Goal: Task Accomplishment & Management: Manage account settings

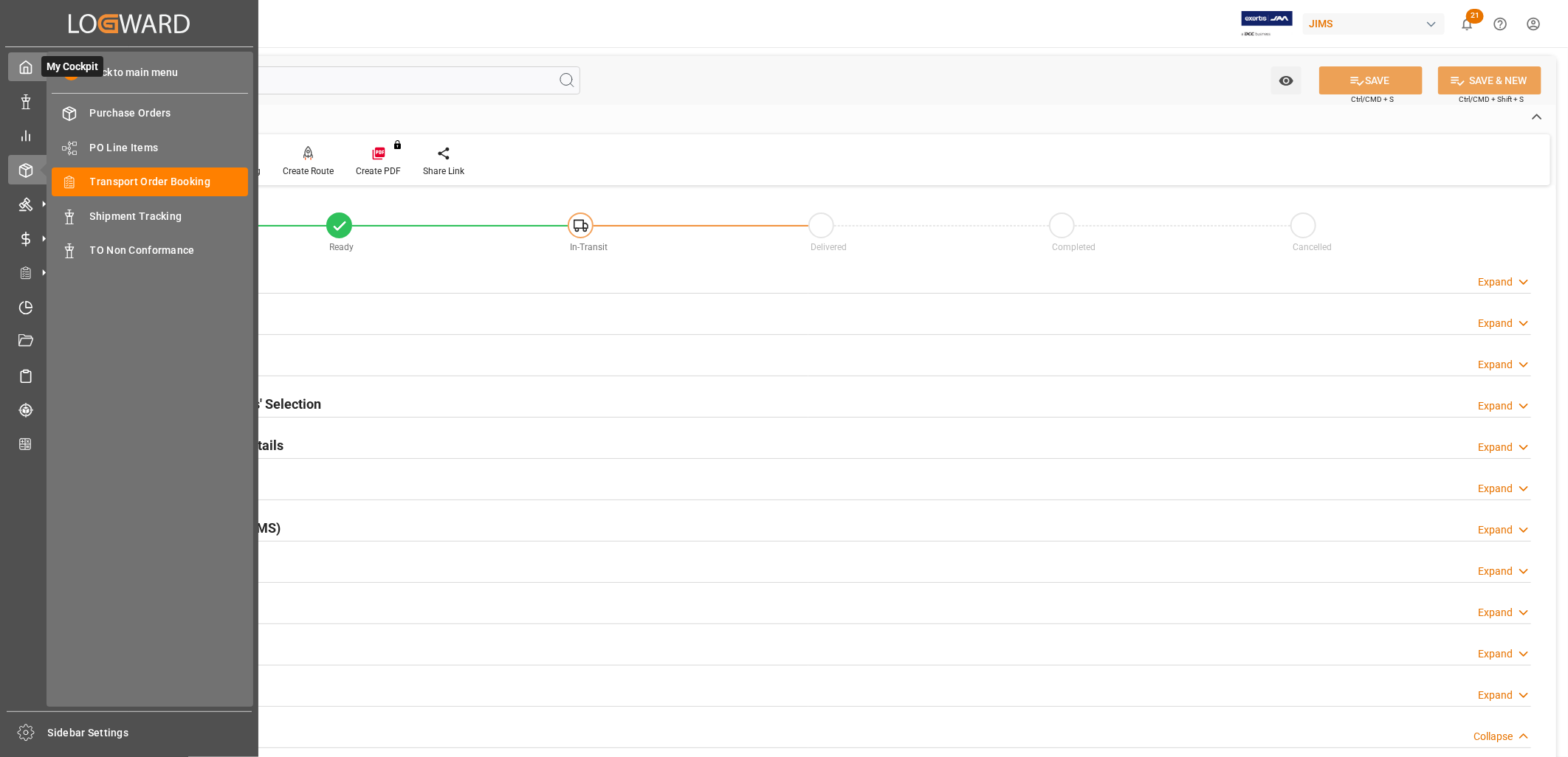
click at [31, 72] on icon at bounding box center [25, 67] width 11 height 13
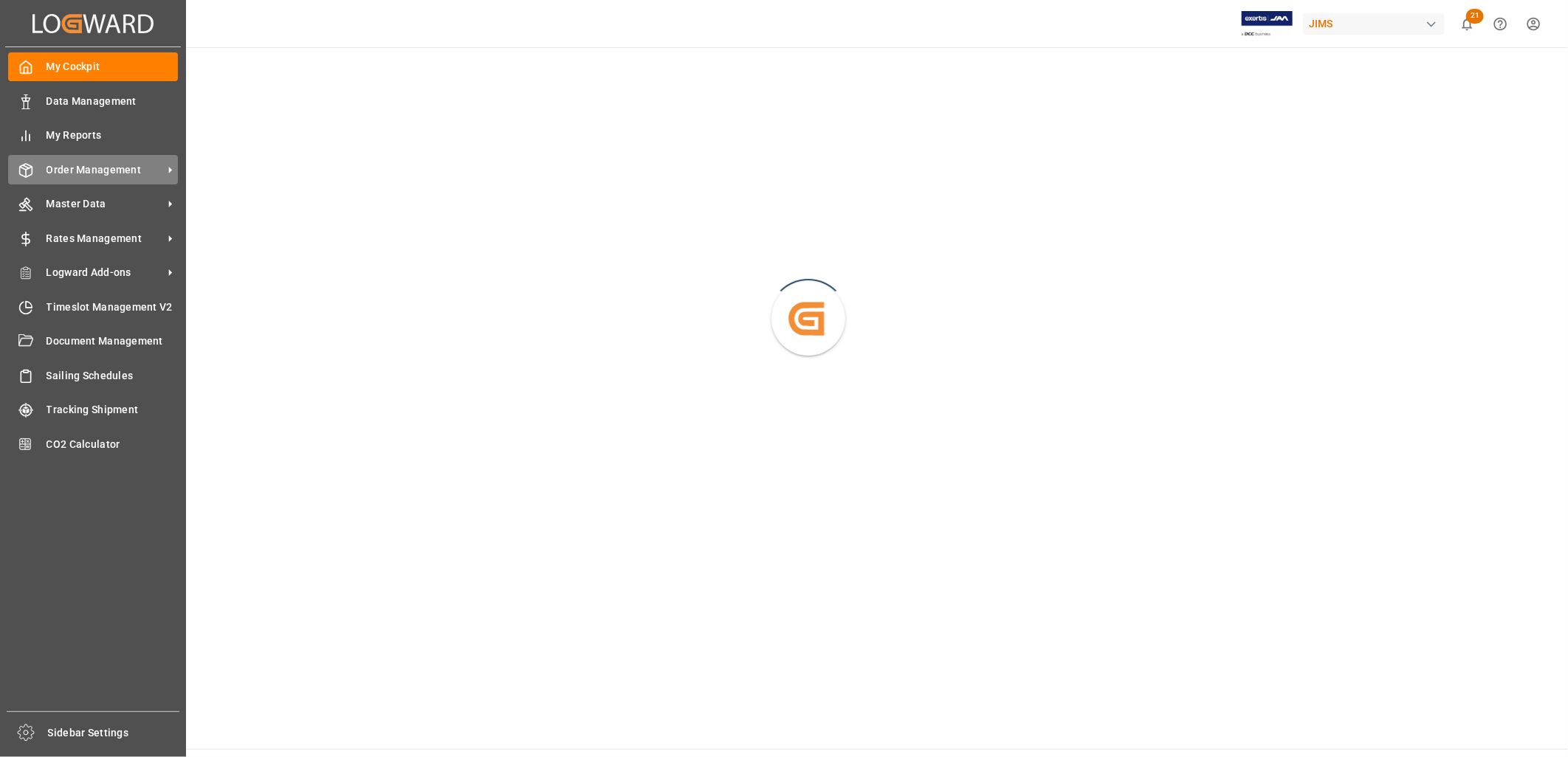
click at [134, 165] on span "Order Management" at bounding box center [105, 170] width 117 height 16
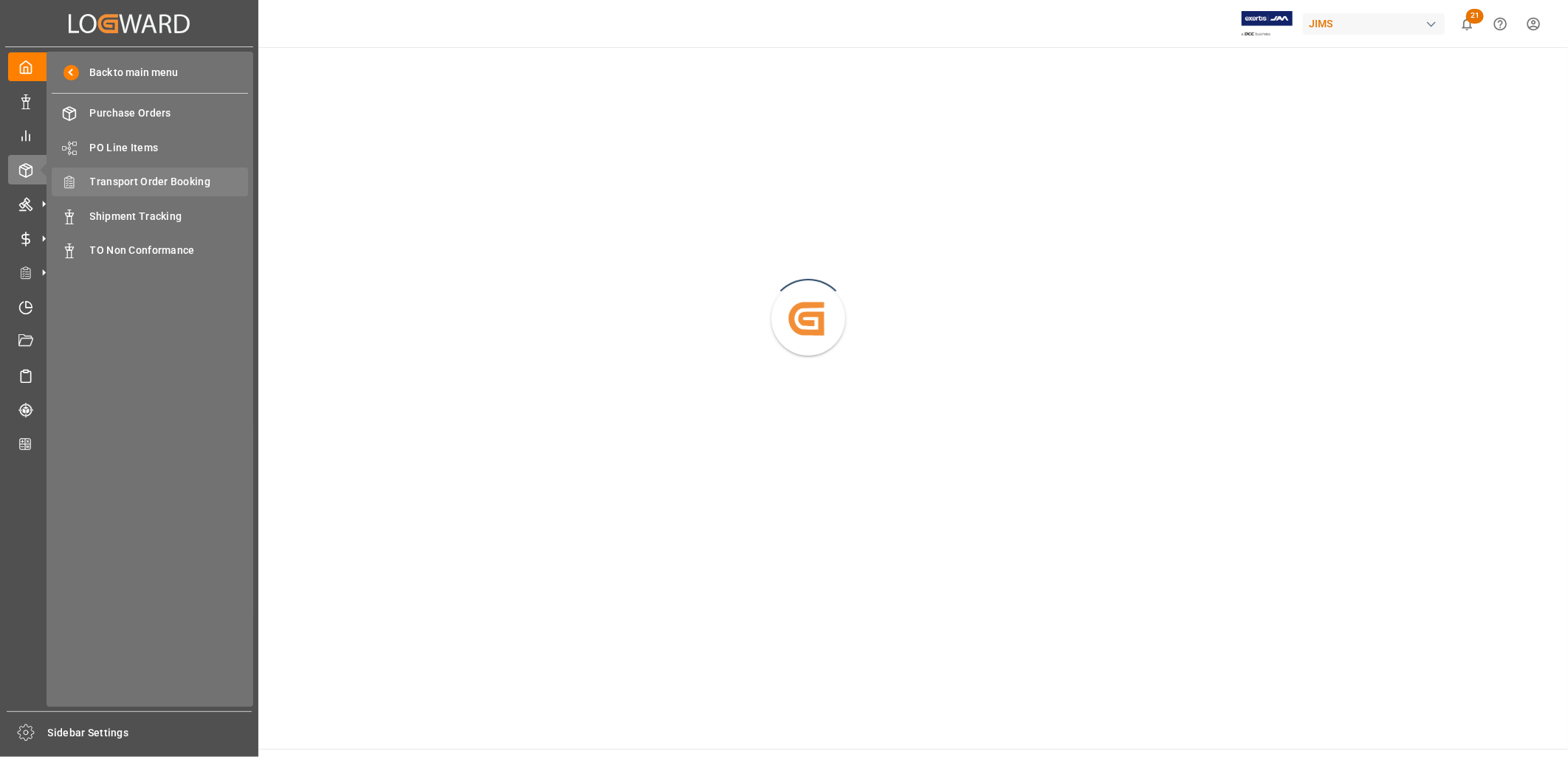
click at [166, 175] on span "Transport Order Booking" at bounding box center [169, 182] width 159 height 16
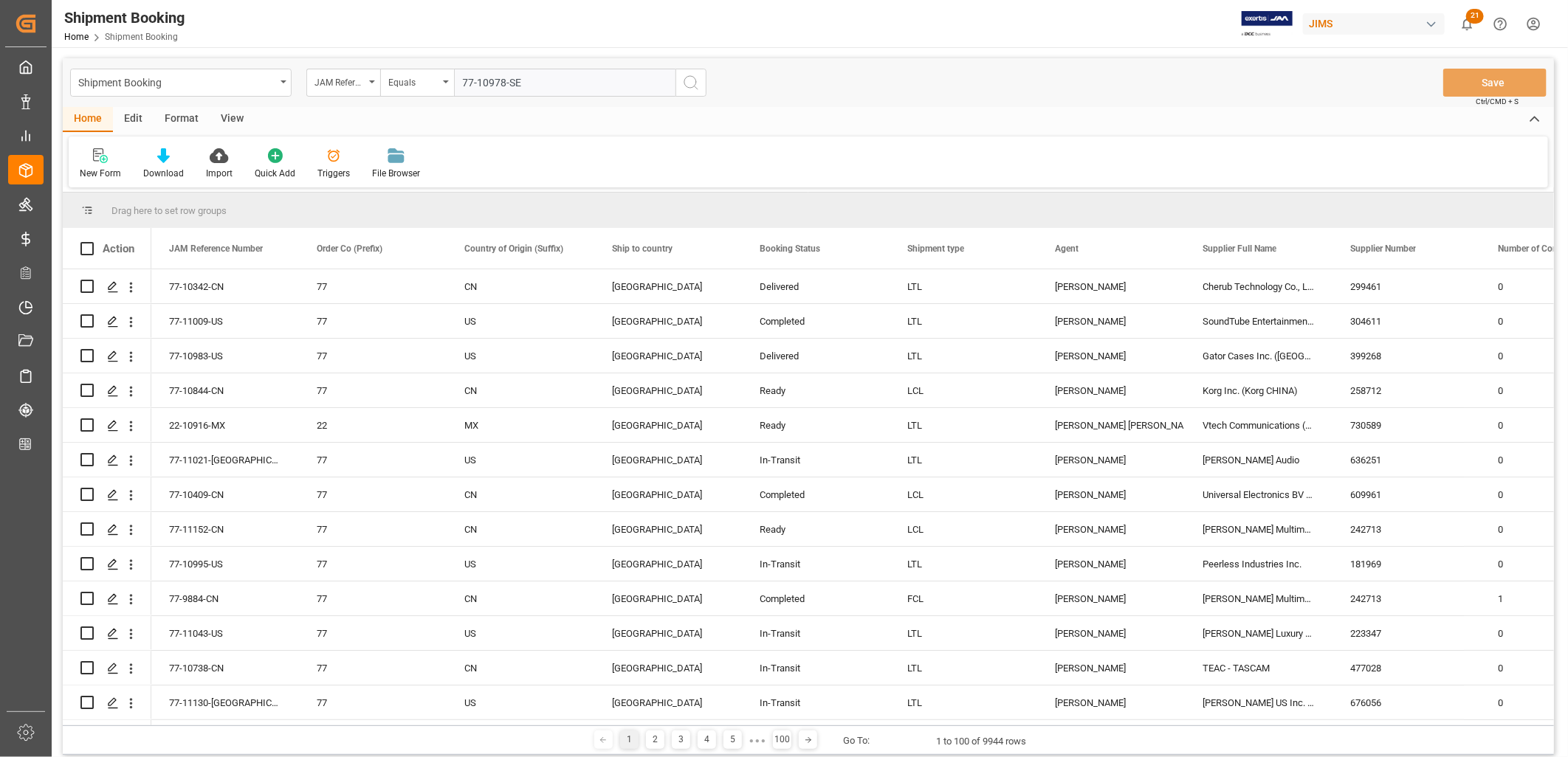
type input "77-10978-SE"
click at [692, 84] on icon "search button" at bounding box center [691, 83] width 18 height 18
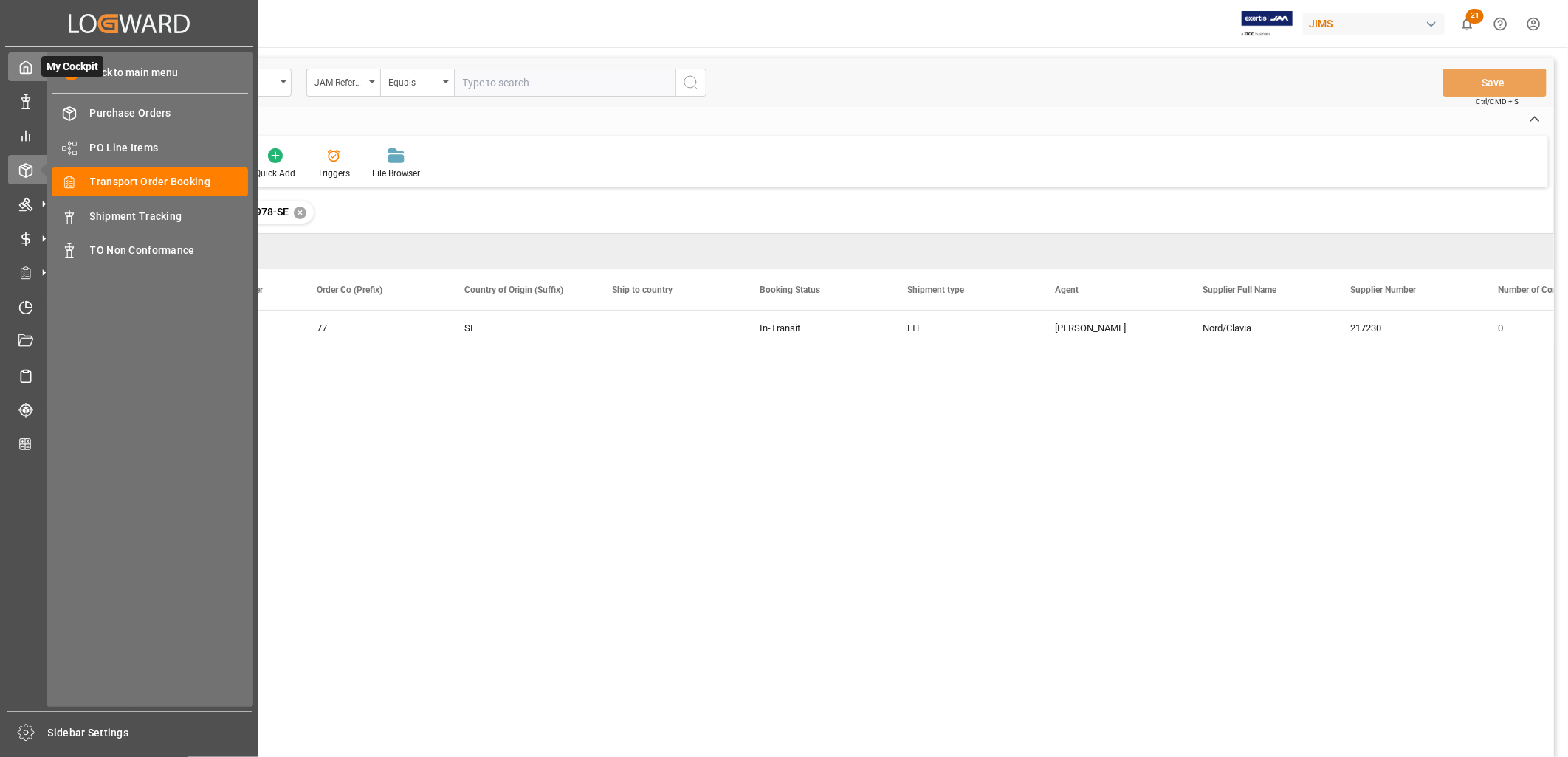
click at [24, 67] on polyline at bounding box center [26, 70] width 4 height 6
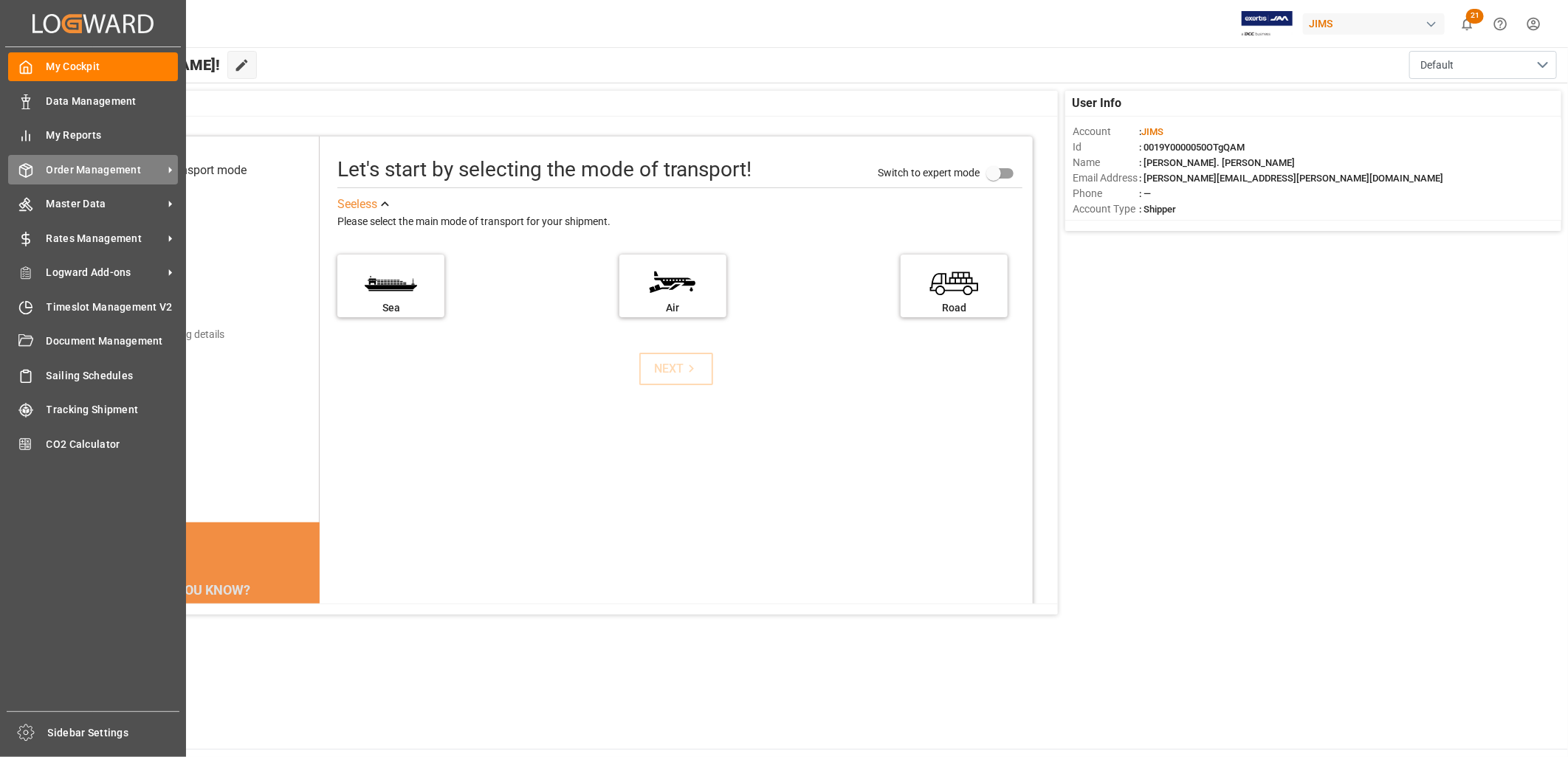
click at [122, 163] on span "Order Management" at bounding box center [105, 170] width 117 height 16
click at [103, 163] on span "Order Management" at bounding box center [105, 170] width 117 height 16
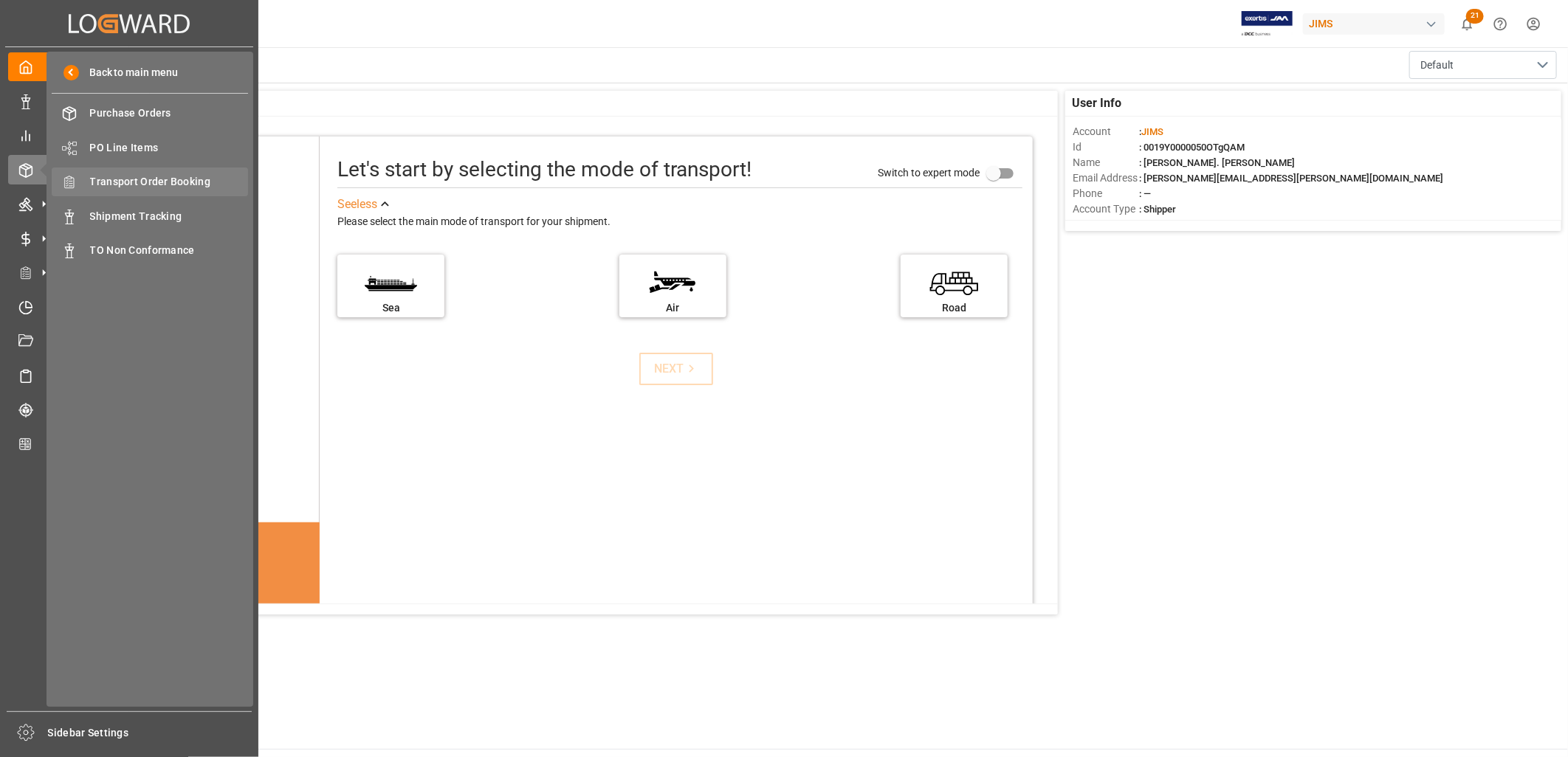
click at [166, 180] on span "Transport Order Booking" at bounding box center [169, 182] width 159 height 16
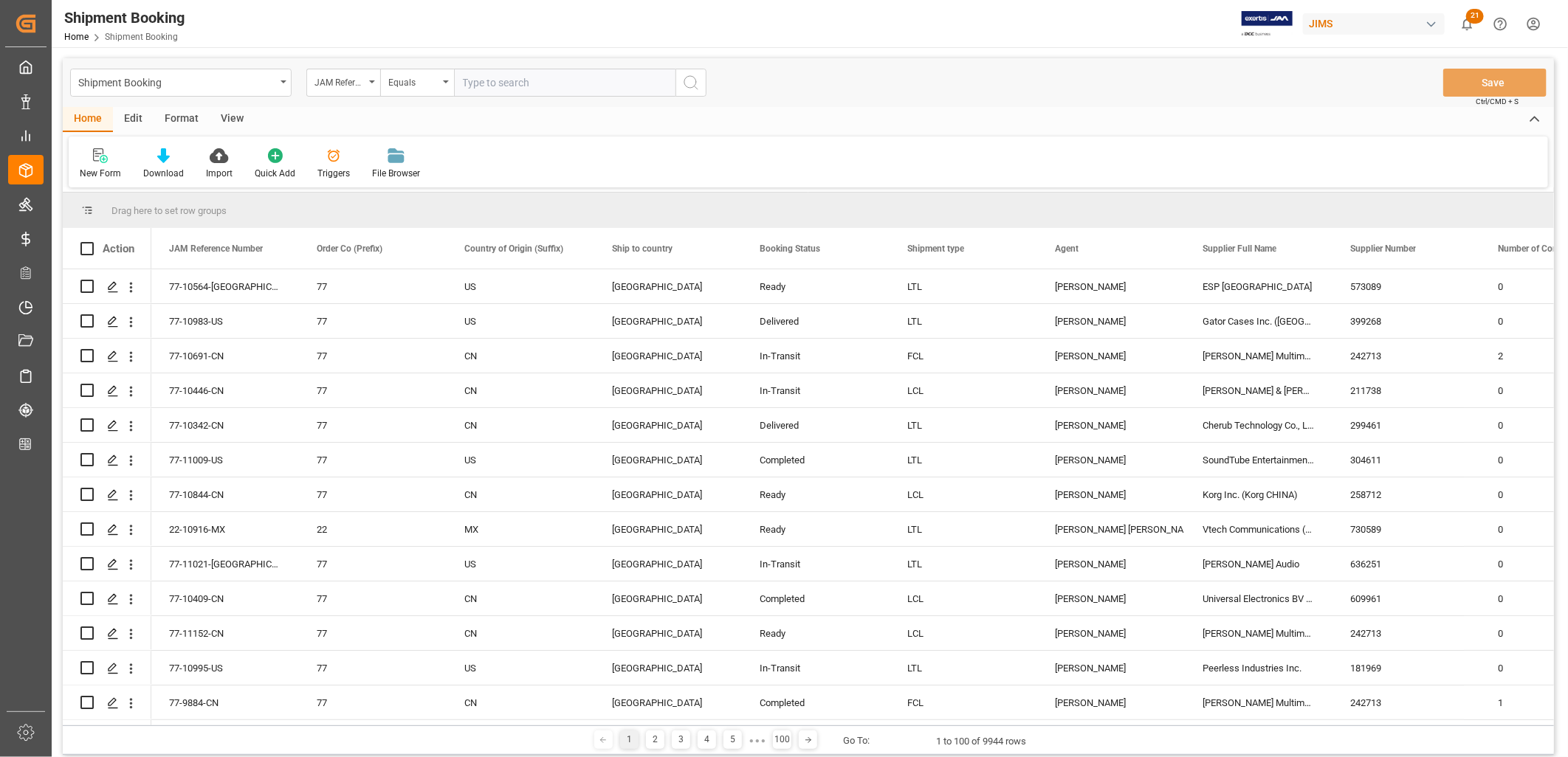
click at [463, 82] on input "text" at bounding box center [565, 83] width 222 height 28
type input "22-10788-MY"
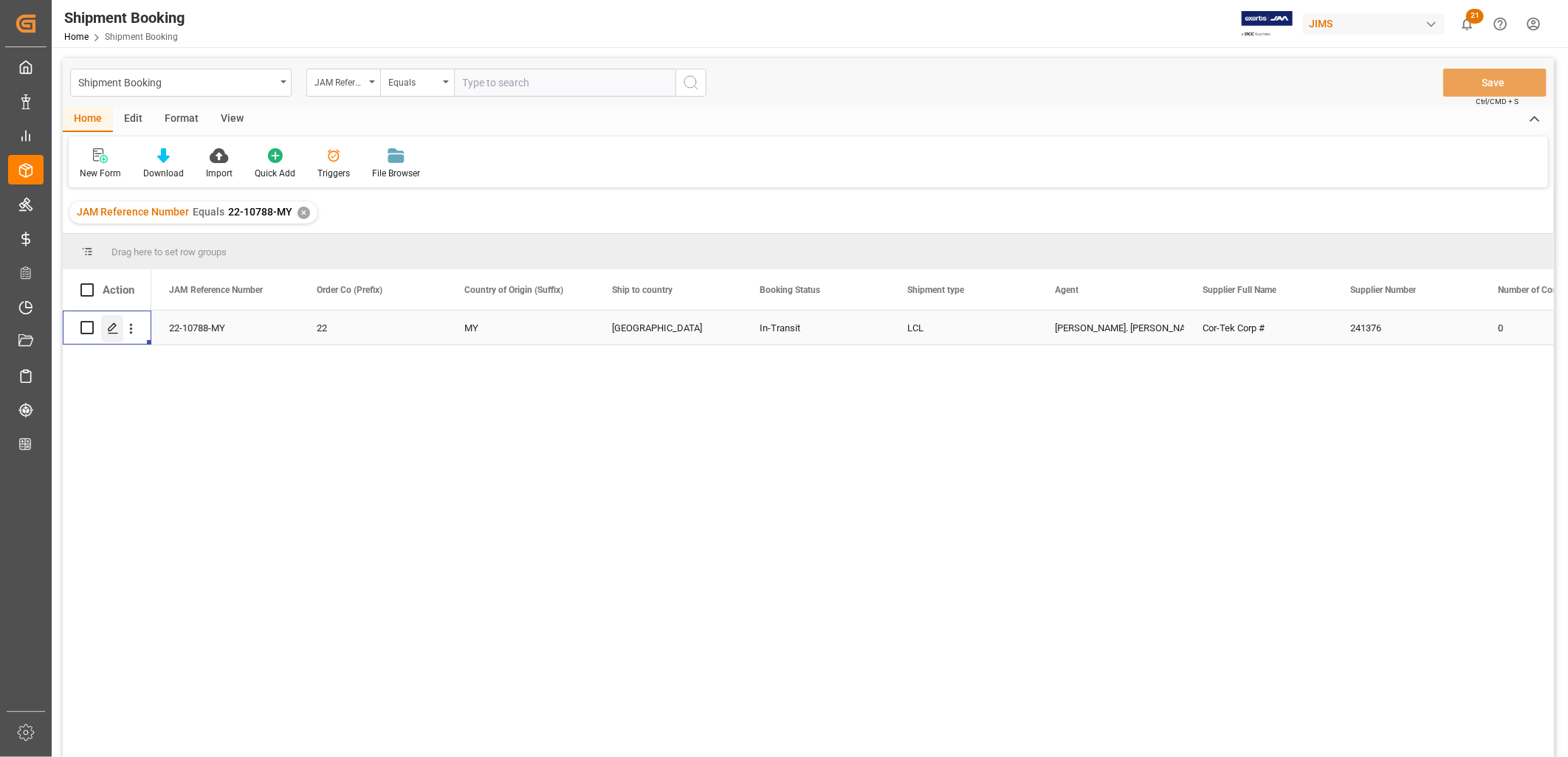
click at [114, 328] on icon "Press SPACE to select this row." at bounding box center [113, 328] width 12 height 12
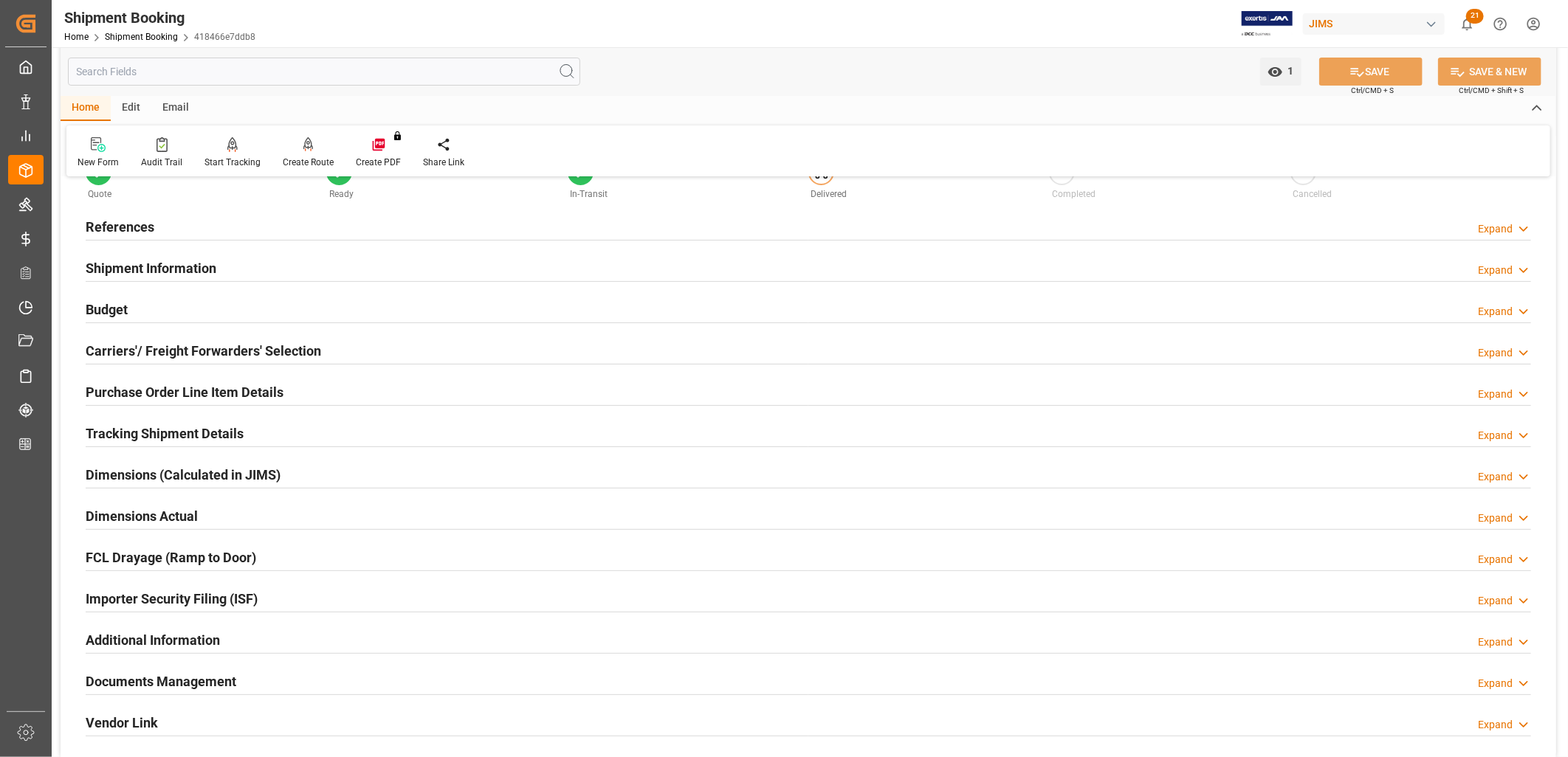
scroll to position [82, 0]
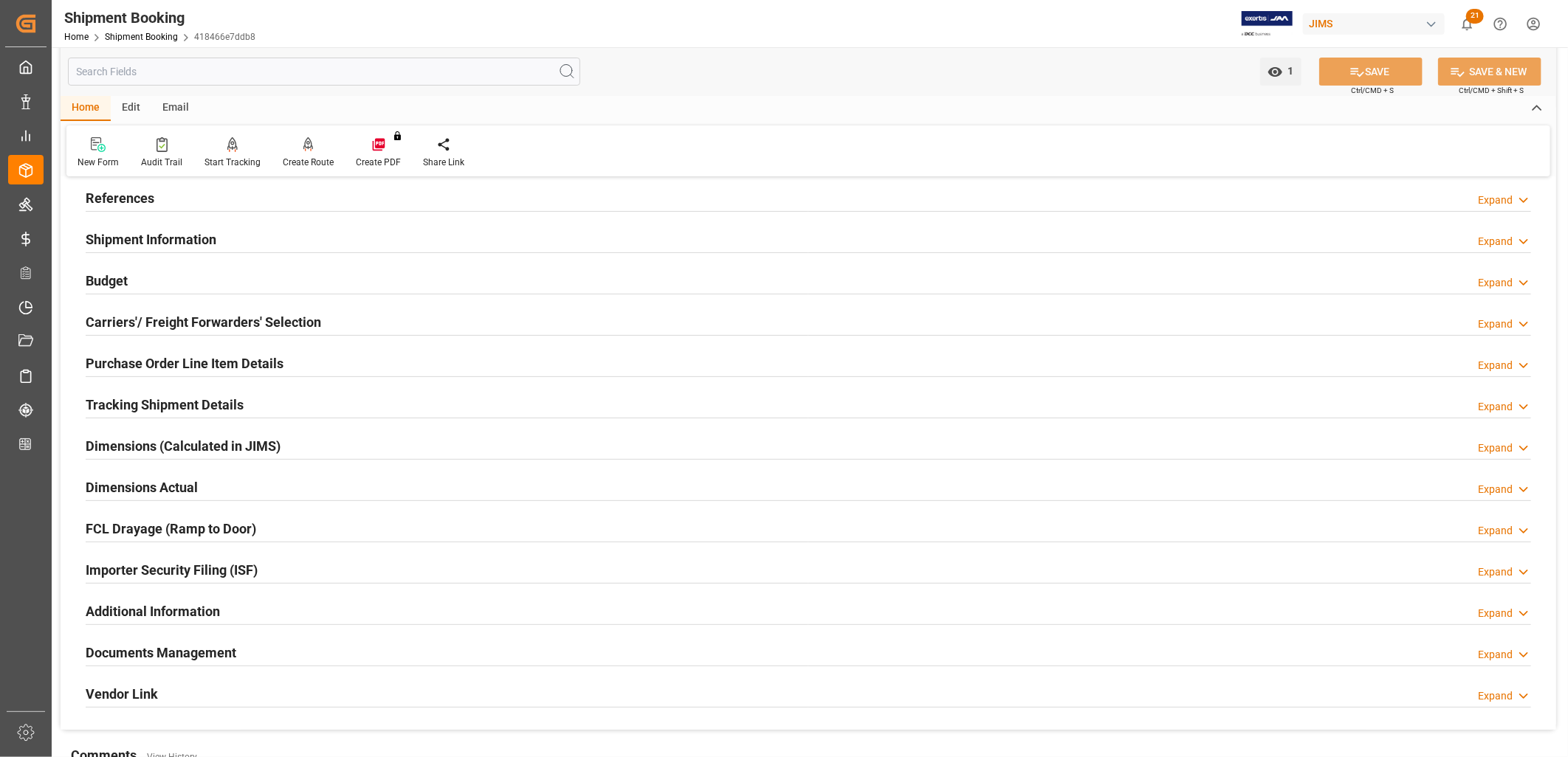
click at [190, 651] on h2 "Documents Management" at bounding box center [161, 653] width 151 height 19
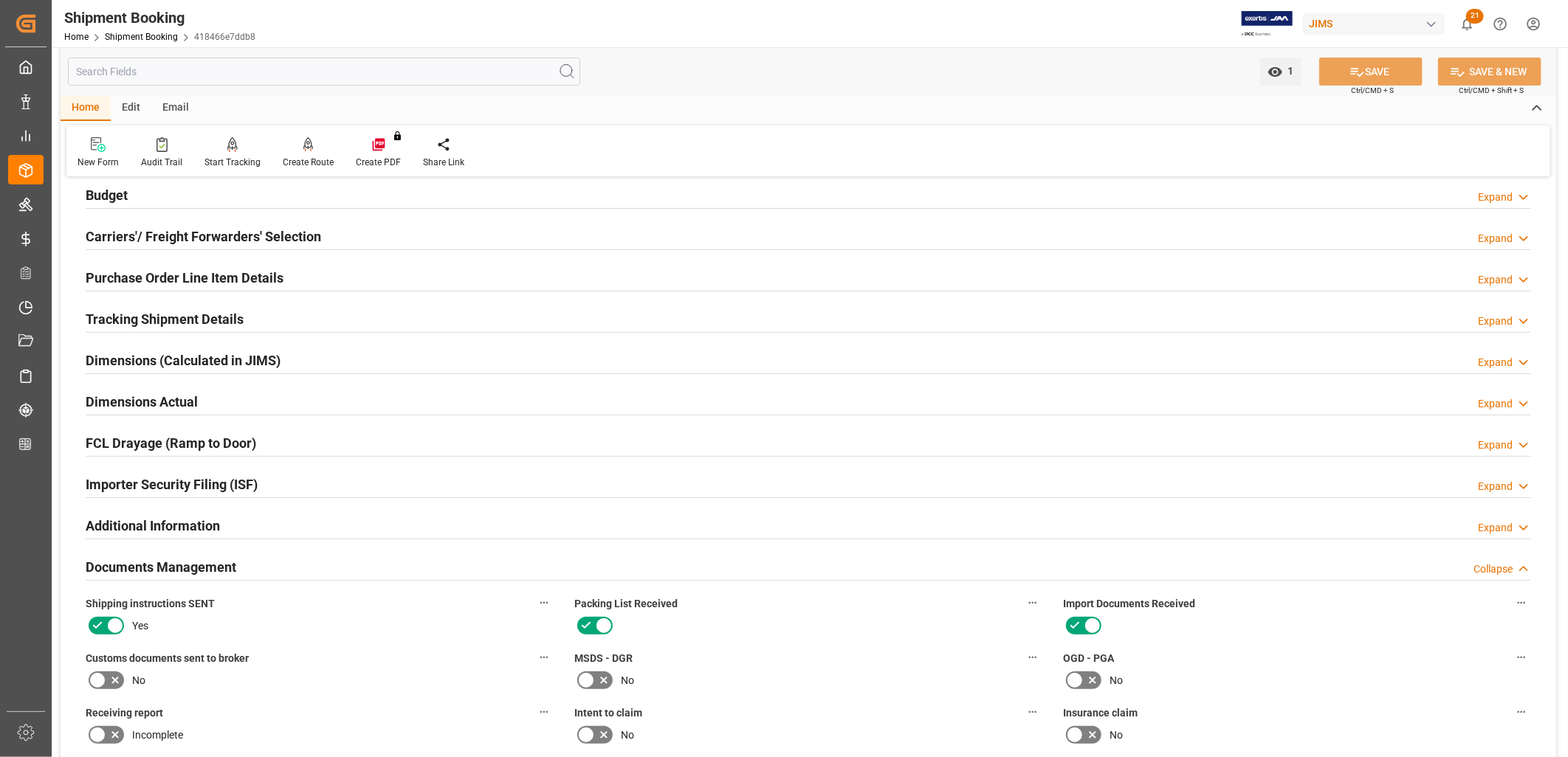
scroll to position [491, 0]
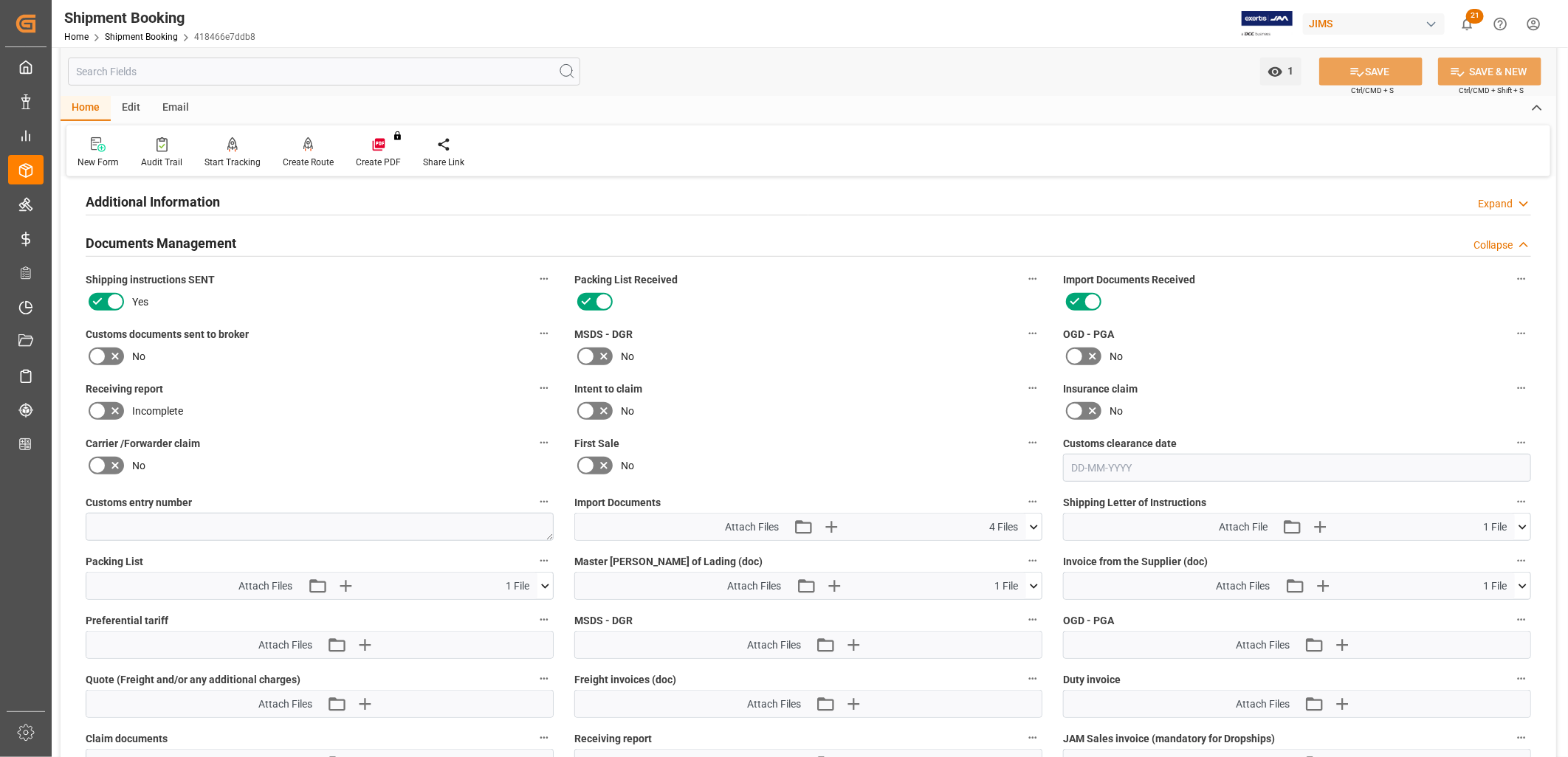
click at [1034, 522] on icon at bounding box center [1034, 527] width 16 height 16
click at [835, 523] on icon "button" at bounding box center [830, 527] width 14 height 14
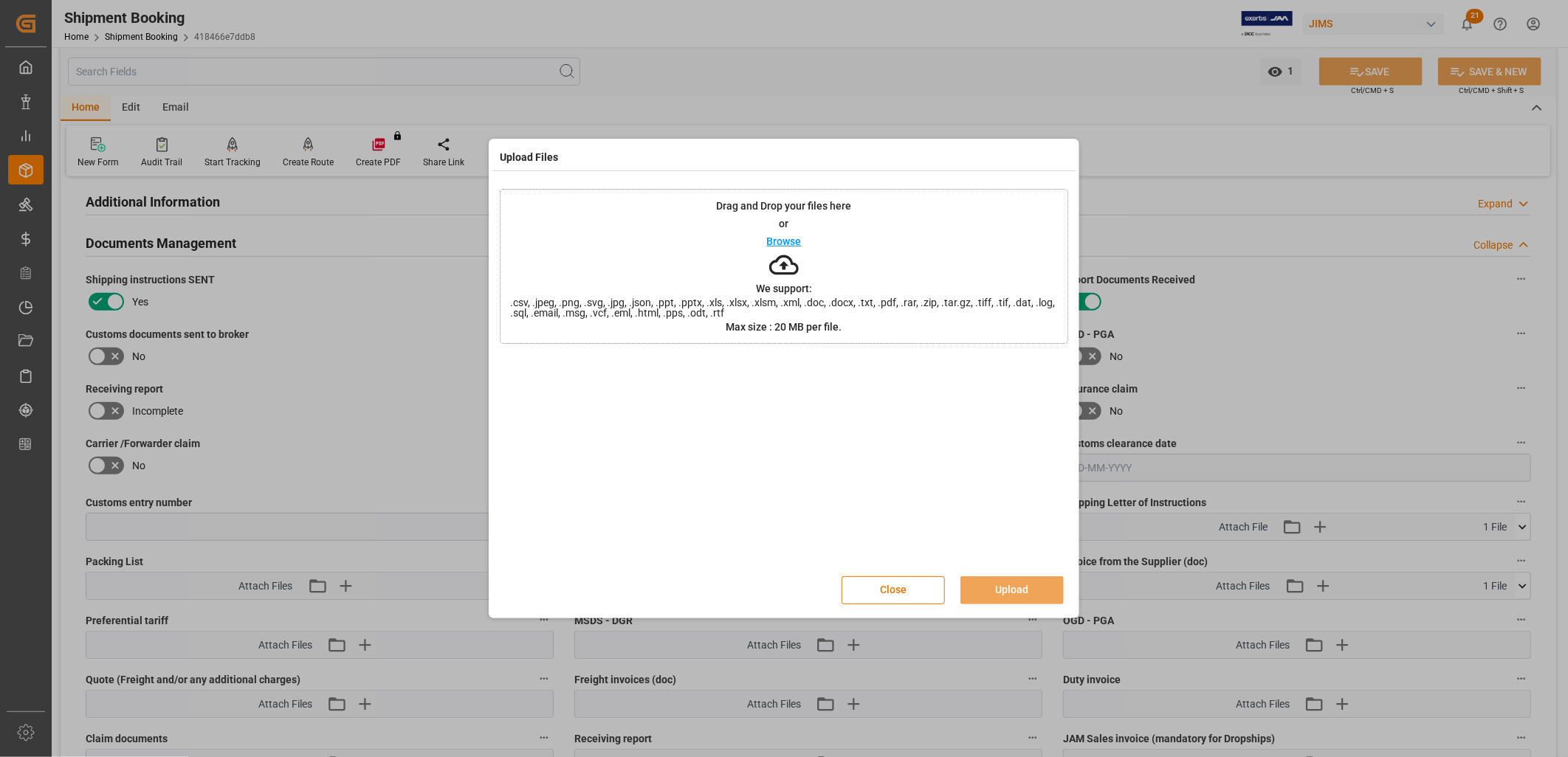
click at [775, 242] on p "Browse" at bounding box center [784, 241] width 35 height 11
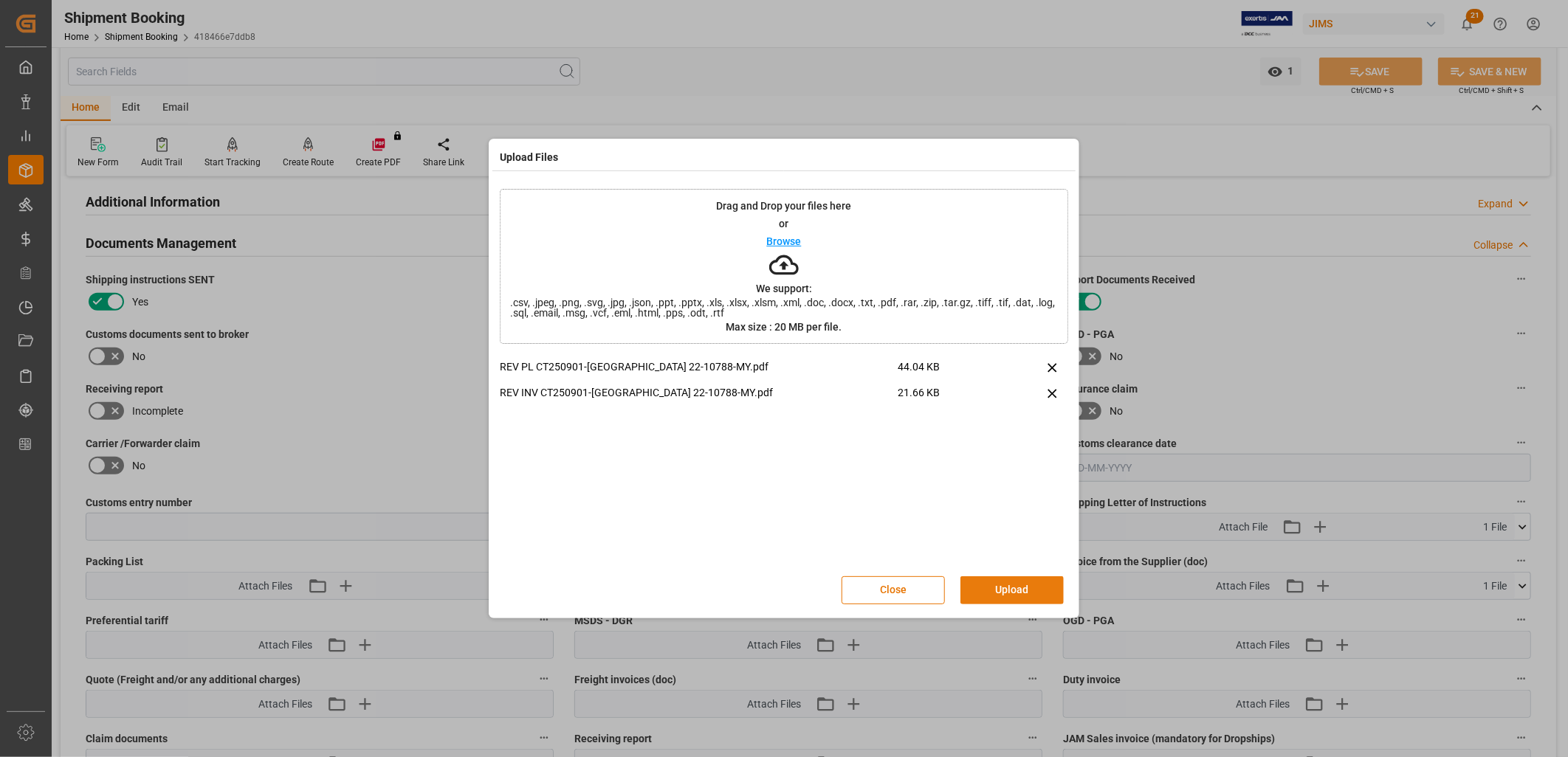
click at [1034, 587] on button "Upload" at bounding box center [1012, 590] width 103 height 28
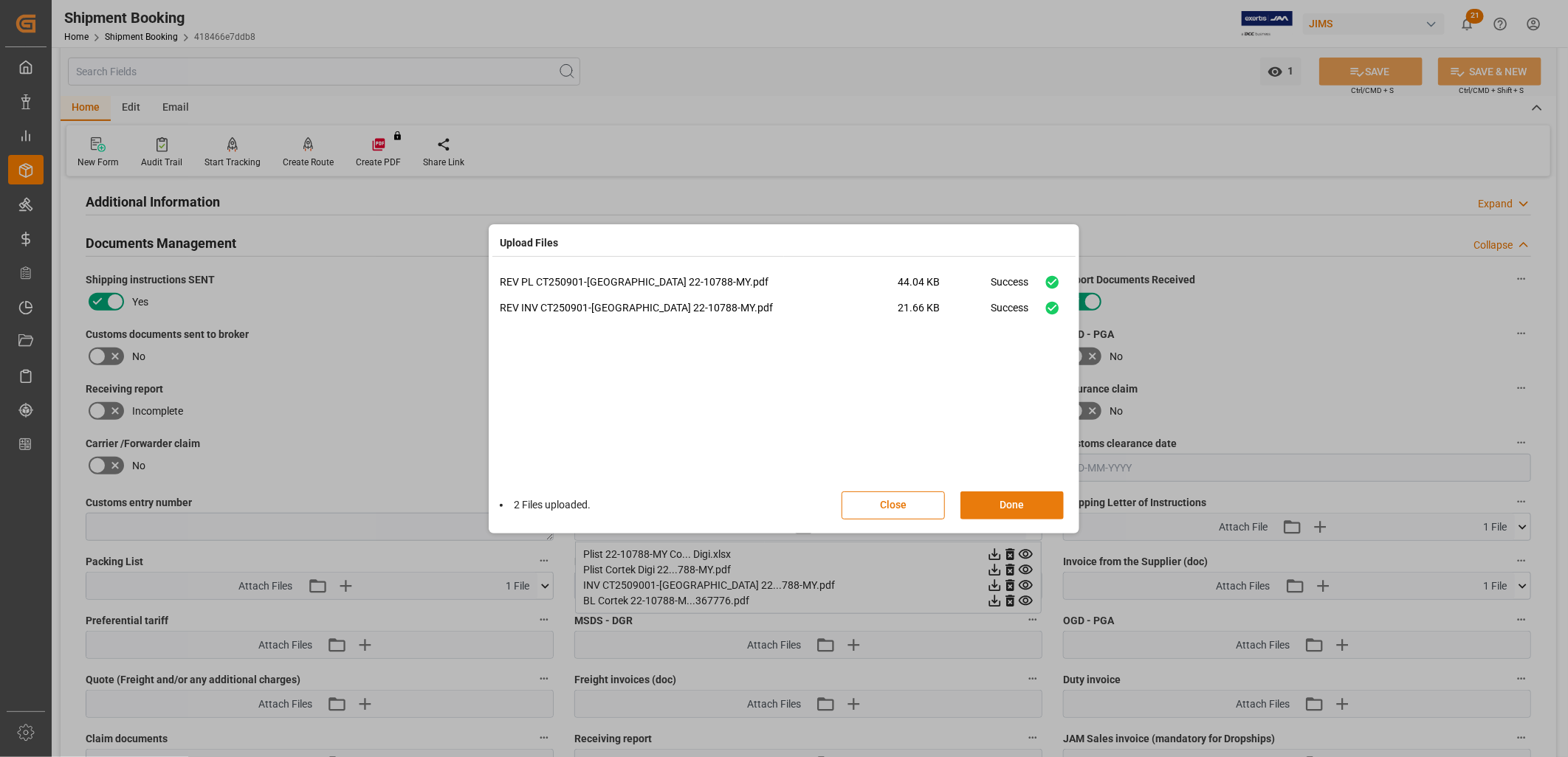
click at [1022, 502] on button "Done" at bounding box center [1012, 505] width 103 height 28
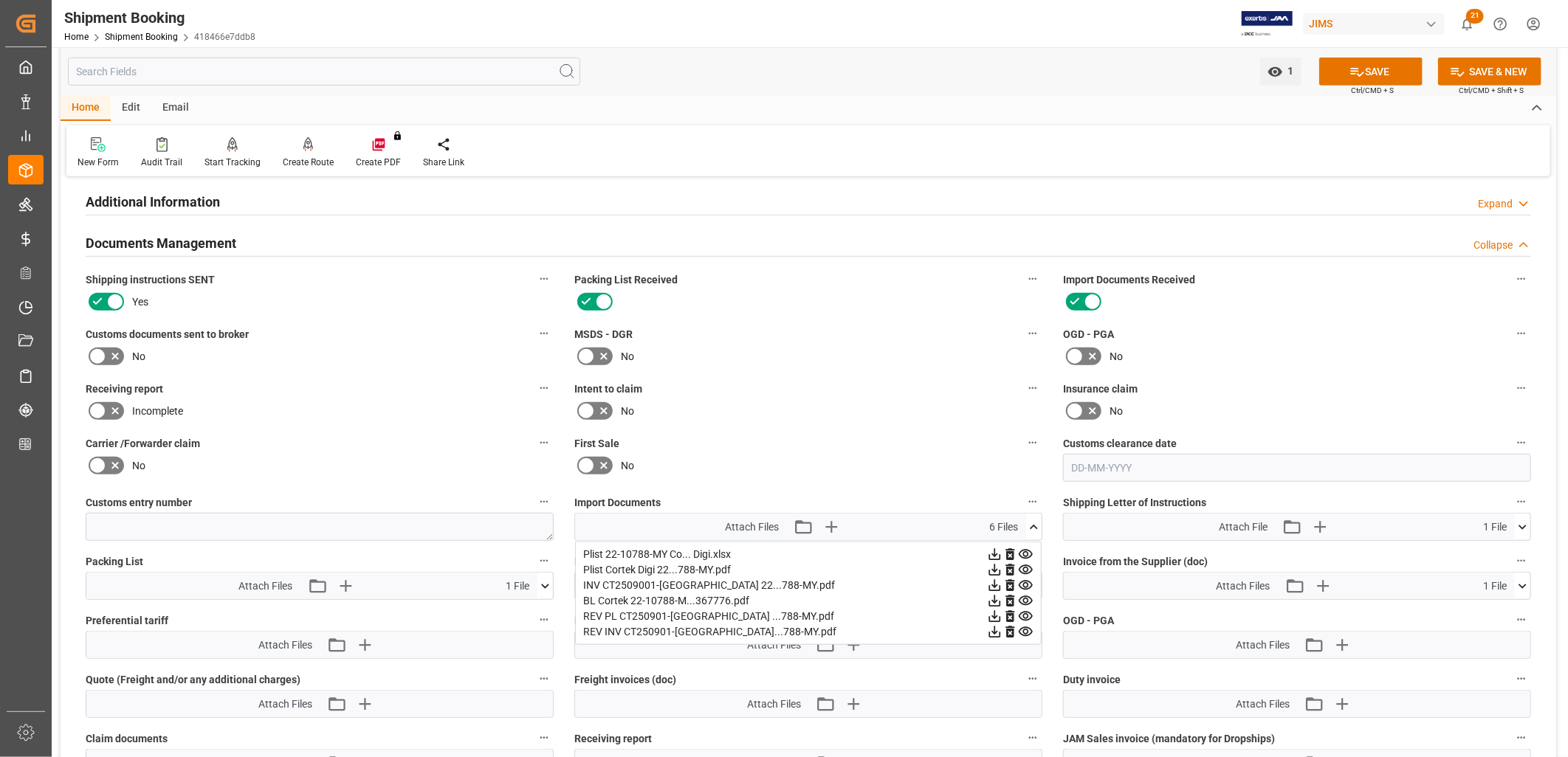
click at [1525, 579] on icon at bounding box center [1522, 587] width 16 height 16
click at [1319, 574] on icon "button" at bounding box center [1322, 586] width 23 height 23
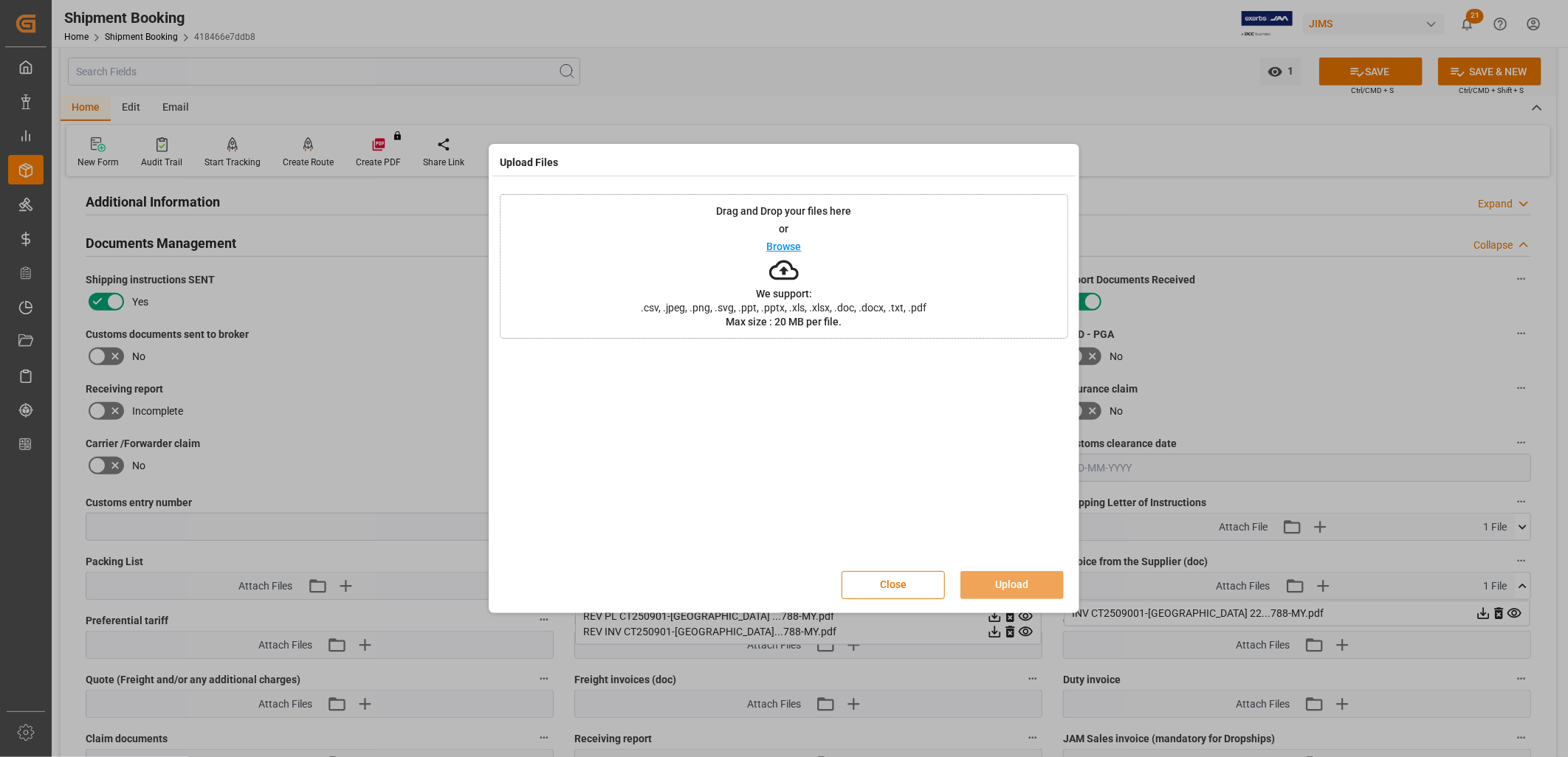
click at [792, 241] on p "Browse" at bounding box center [784, 246] width 35 height 11
click at [1020, 586] on button "Upload" at bounding box center [1012, 585] width 103 height 28
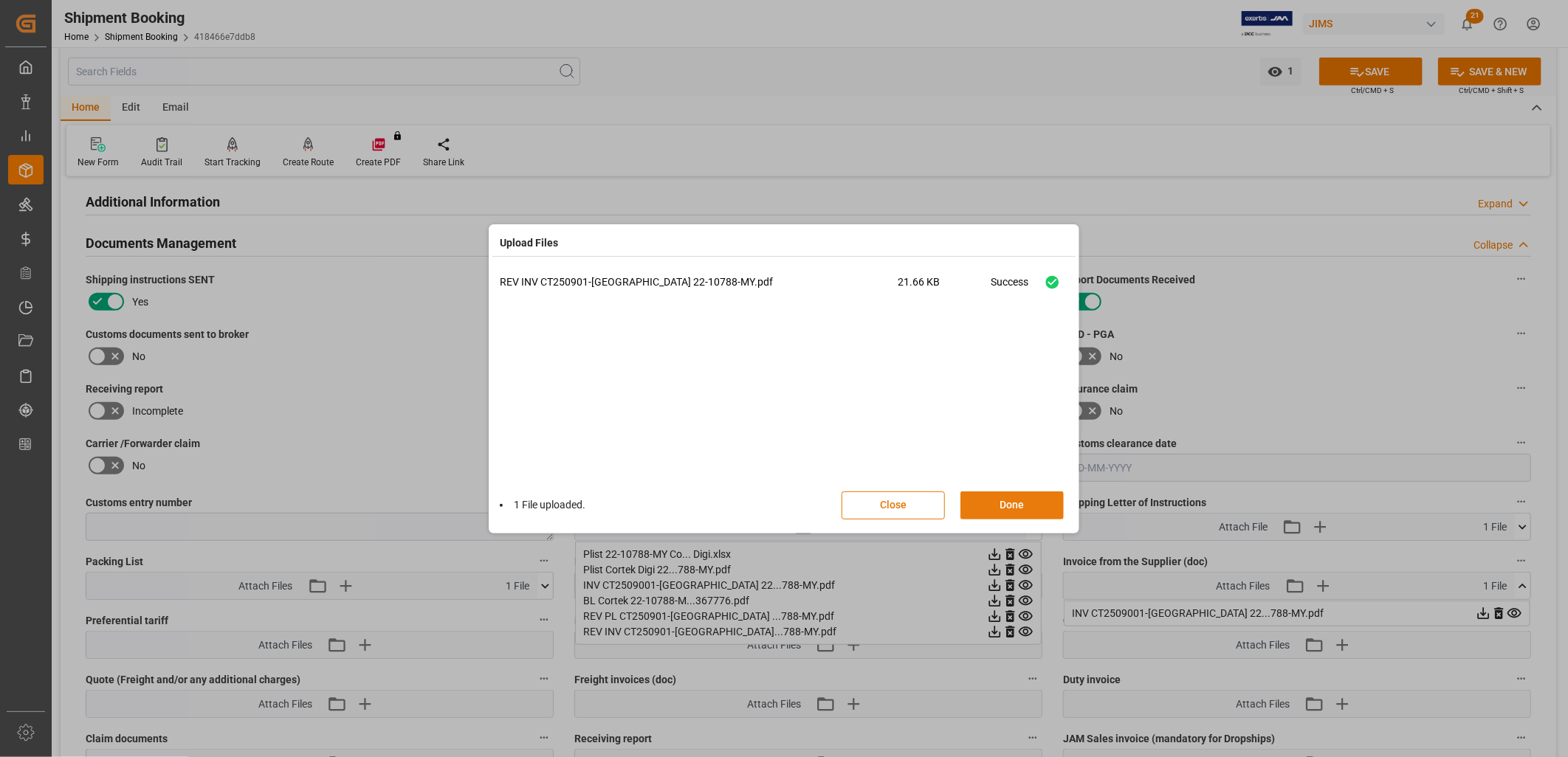
click at [1019, 497] on button "Done" at bounding box center [1012, 505] width 103 height 28
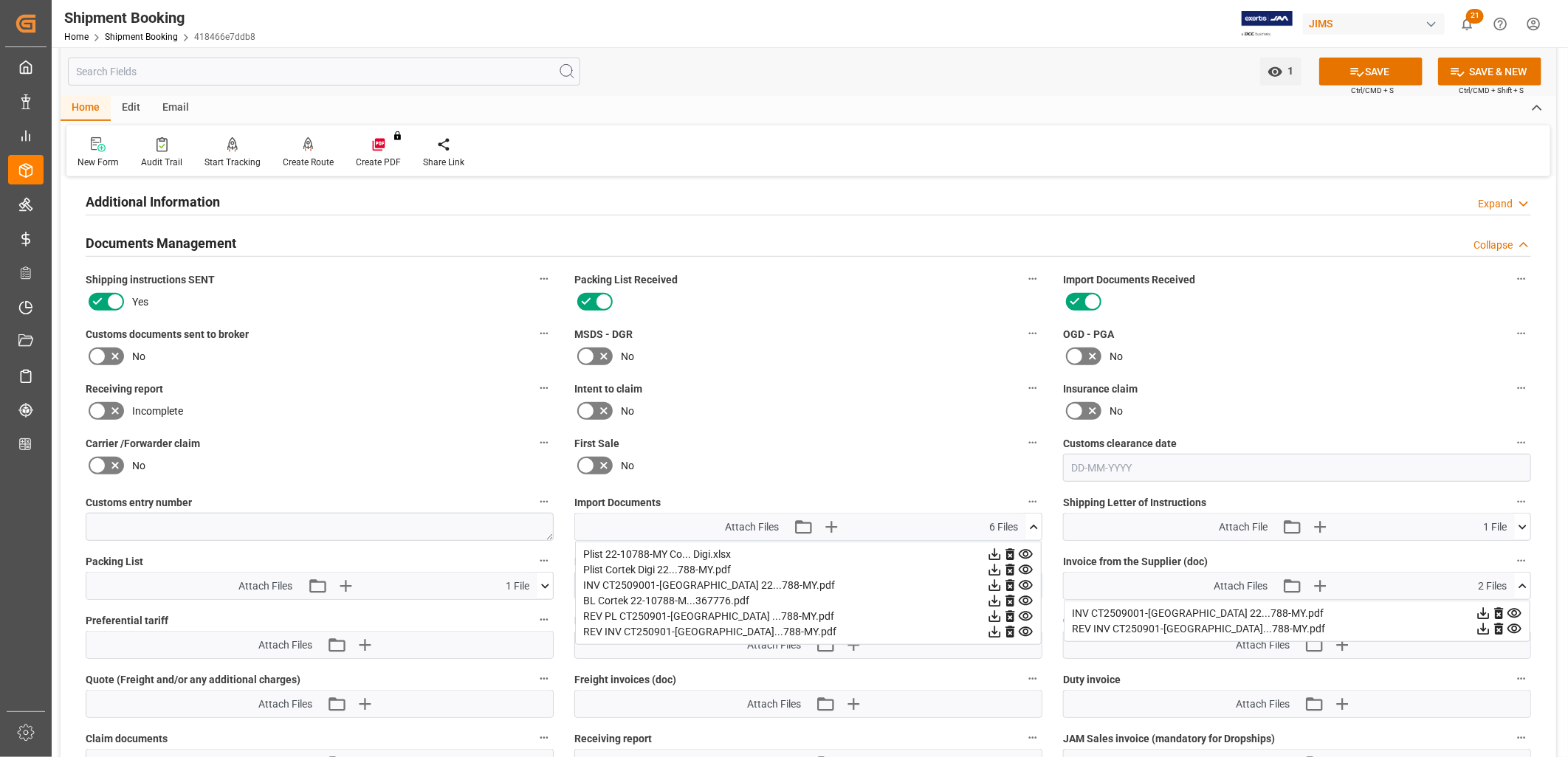
click at [543, 579] on icon at bounding box center [545, 587] width 16 height 16
click at [340, 574] on icon "button" at bounding box center [345, 586] width 23 height 23
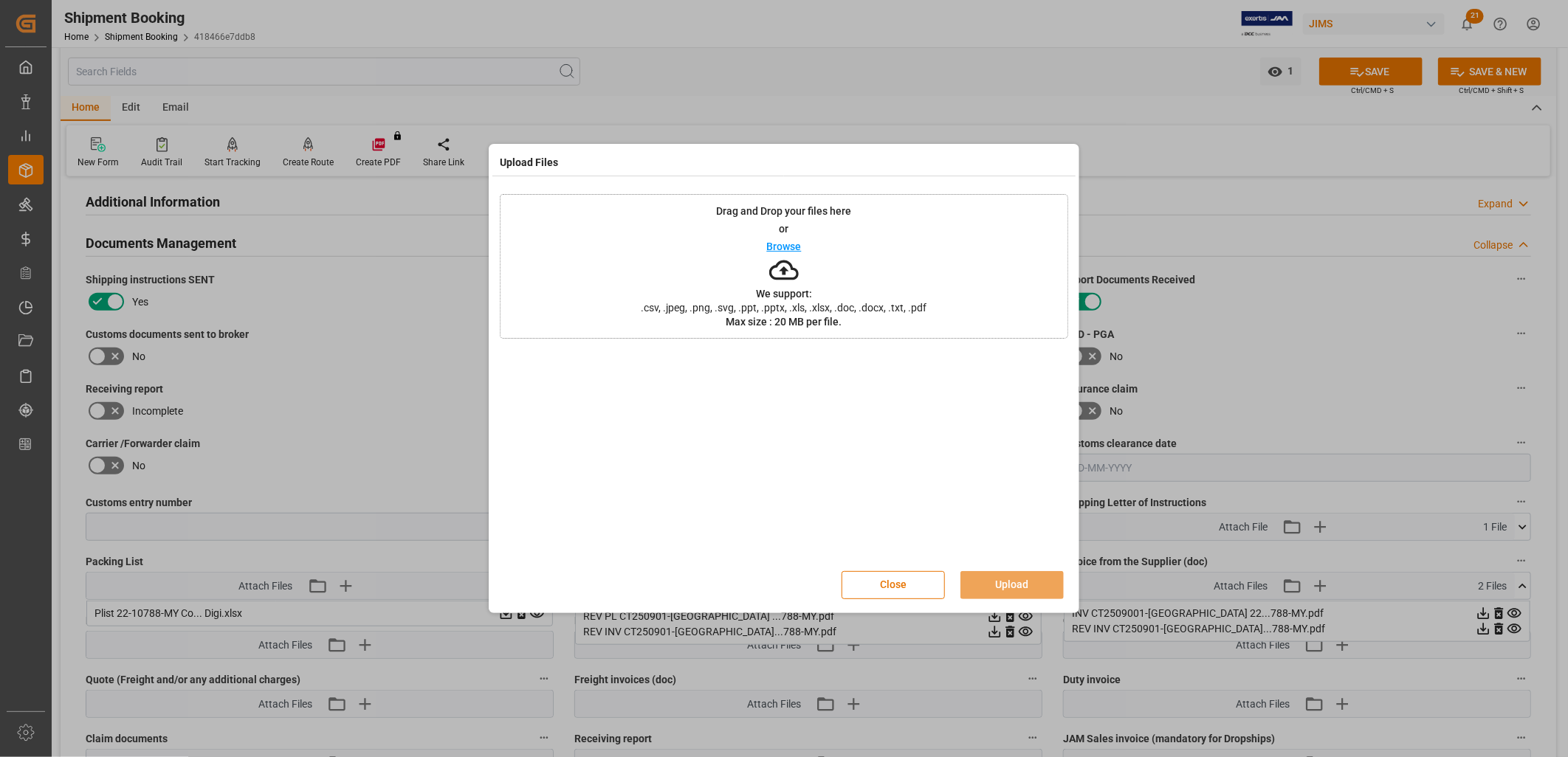
click at [778, 246] on p "Browse" at bounding box center [784, 246] width 35 height 11
click at [1031, 580] on button "Upload" at bounding box center [1012, 585] width 103 height 28
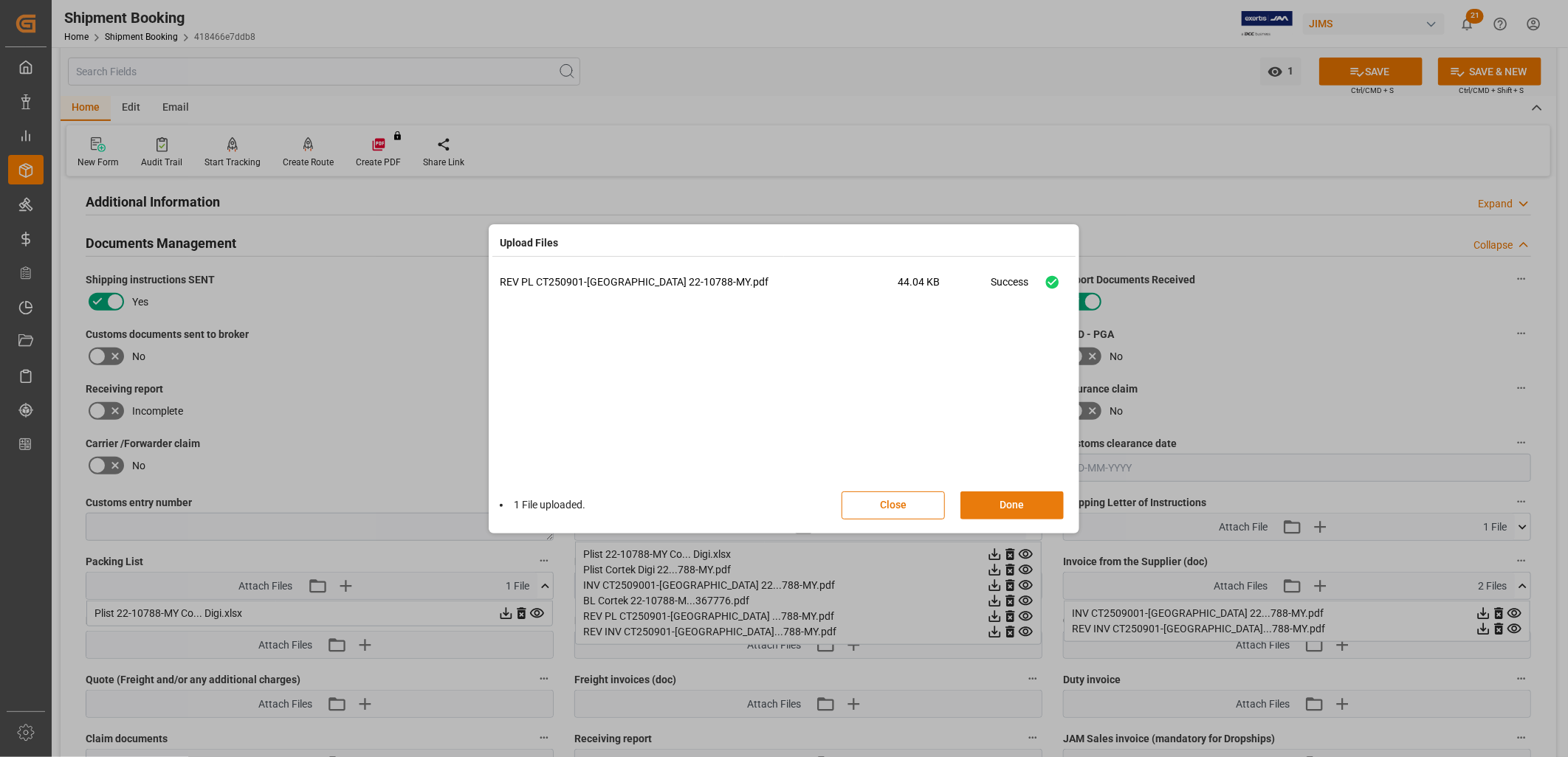
click at [1020, 498] on button "Done" at bounding box center [1012, 505] width 103 height 28
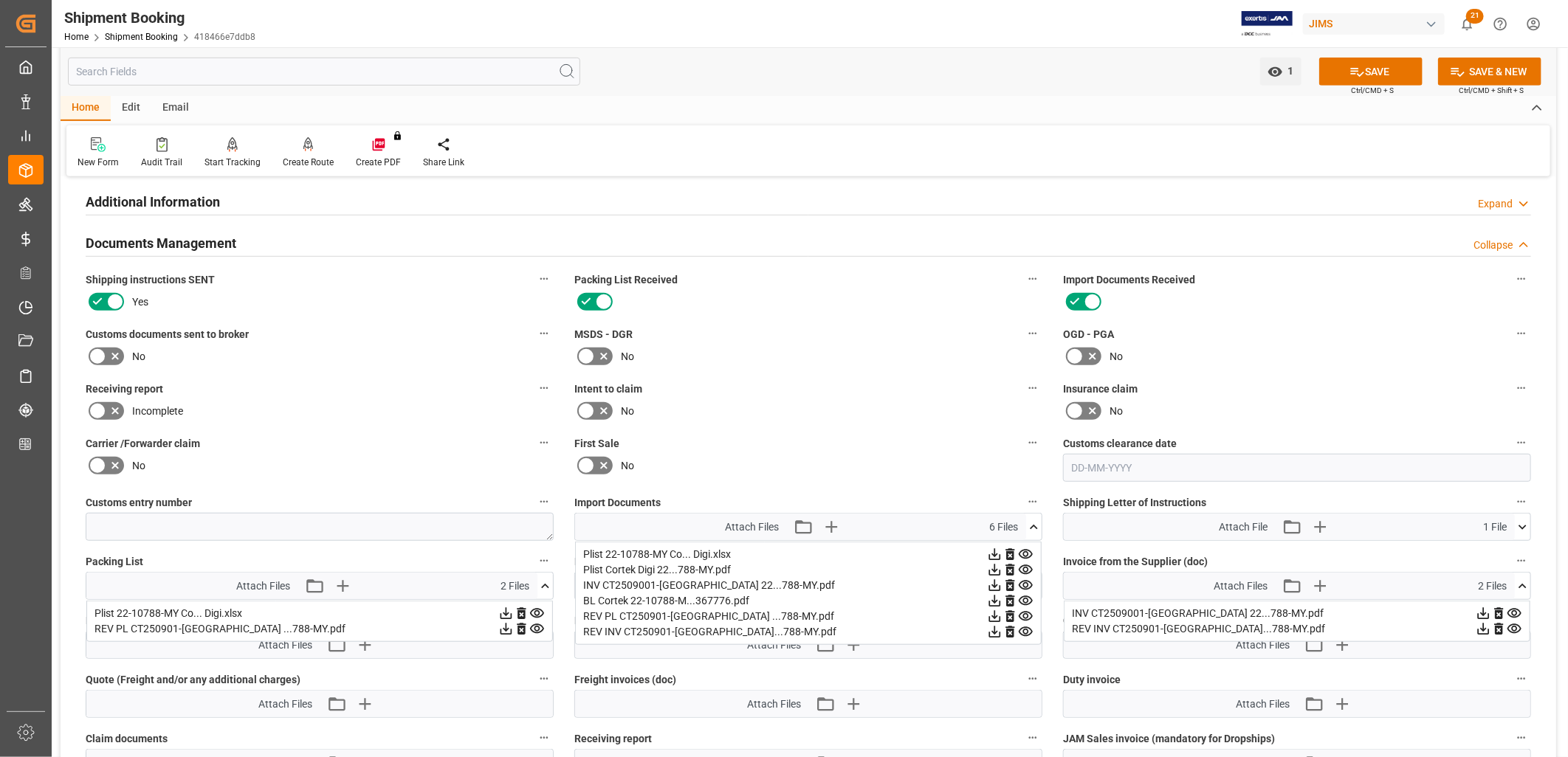
click at [521, 609] on icon at bounding box center [521, 614] width 9 height 12
click at [1497, 608] on icon at bounding box center [1498, 614] width 9 height 12
click at [1369, 71] on button "SAVE" at bounding box center [1370, 71] width 103 height 28
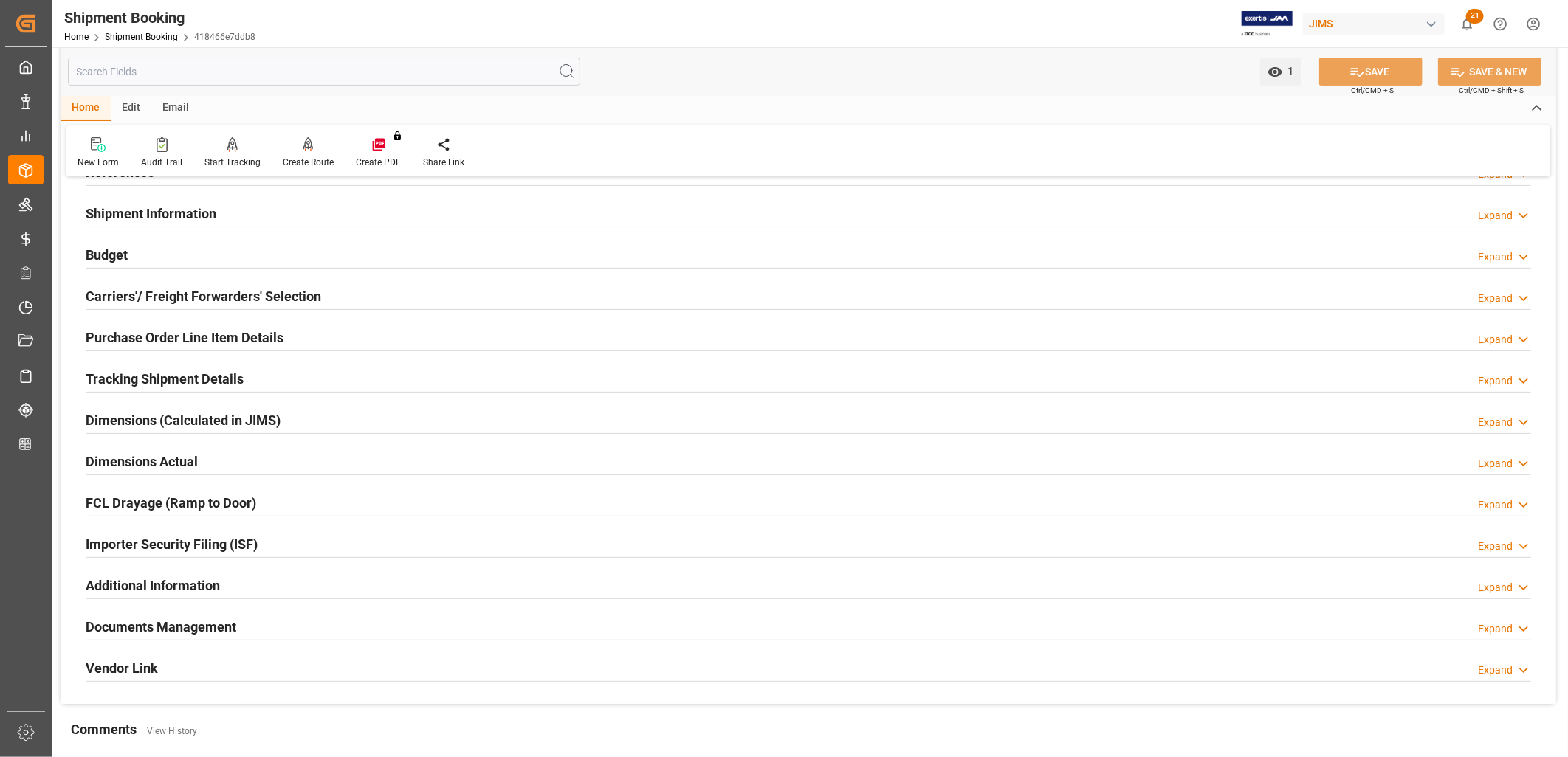
scroll to position [78, 0]
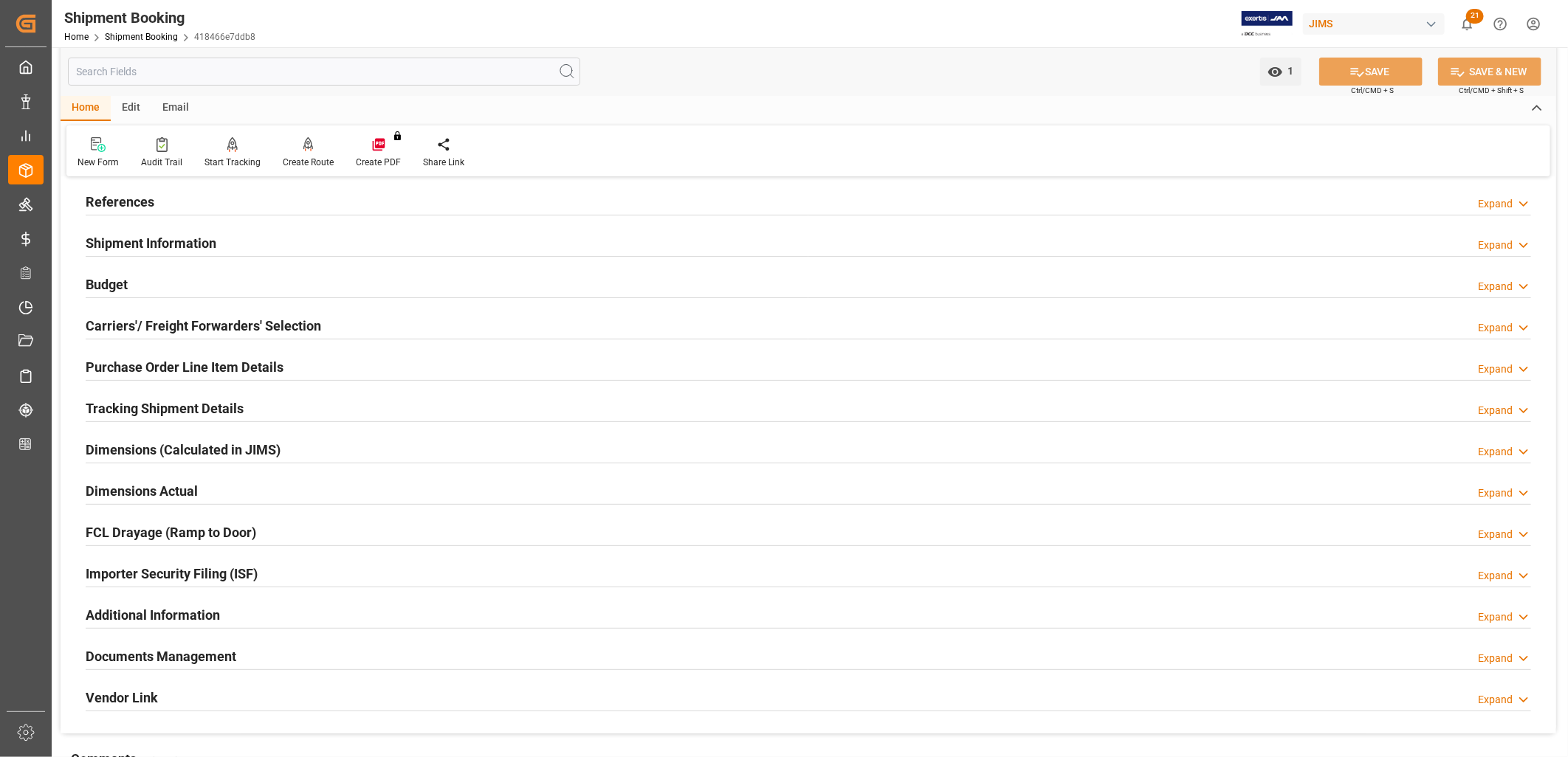
click at [217, 357] on h2 "Purchase Order Line Item Details" at bounding box center [184, 367] width 198 height 19
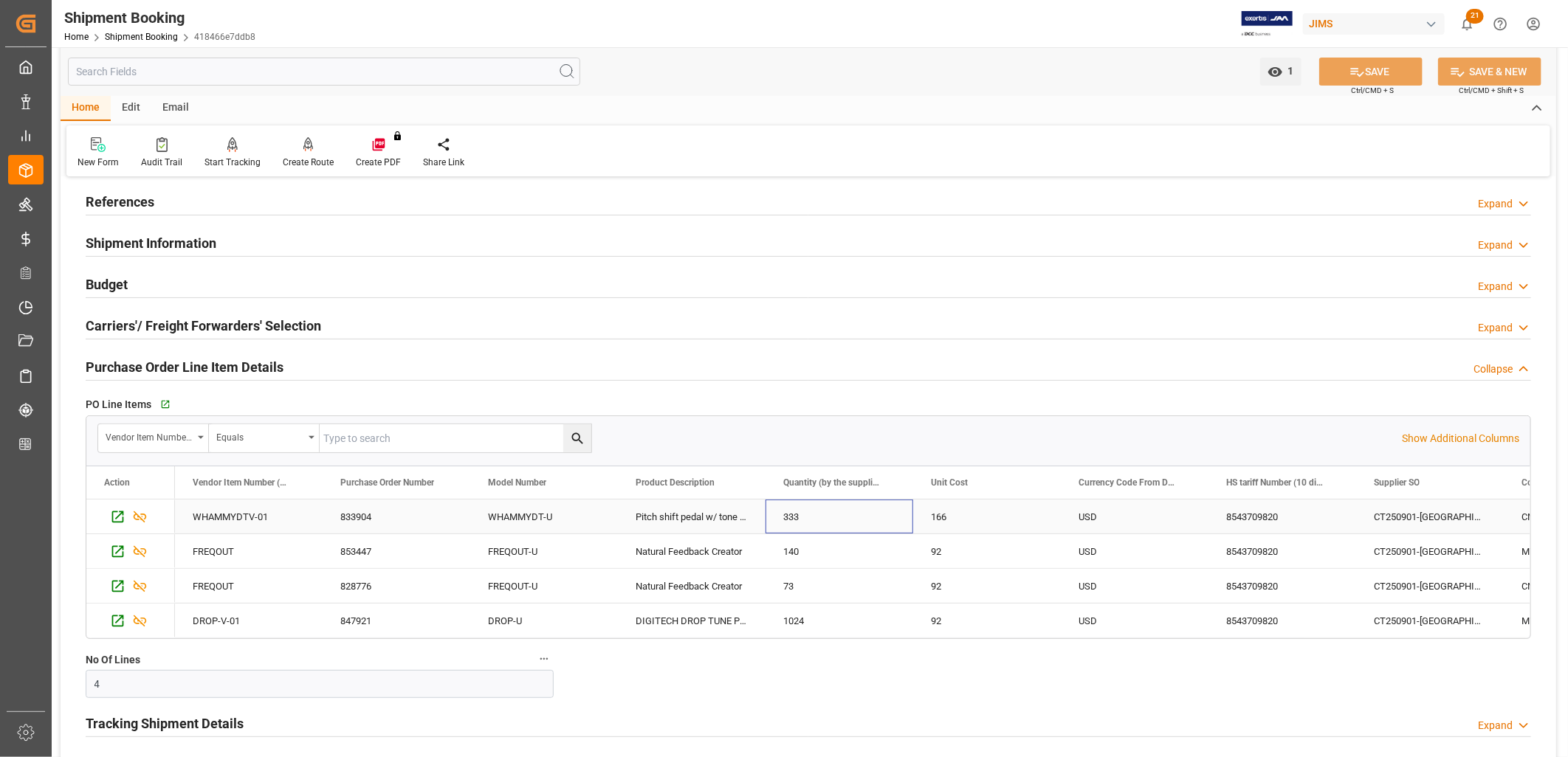
click at [792, 512] on div "333" at bounding box center [839, 516] width 148 height 34
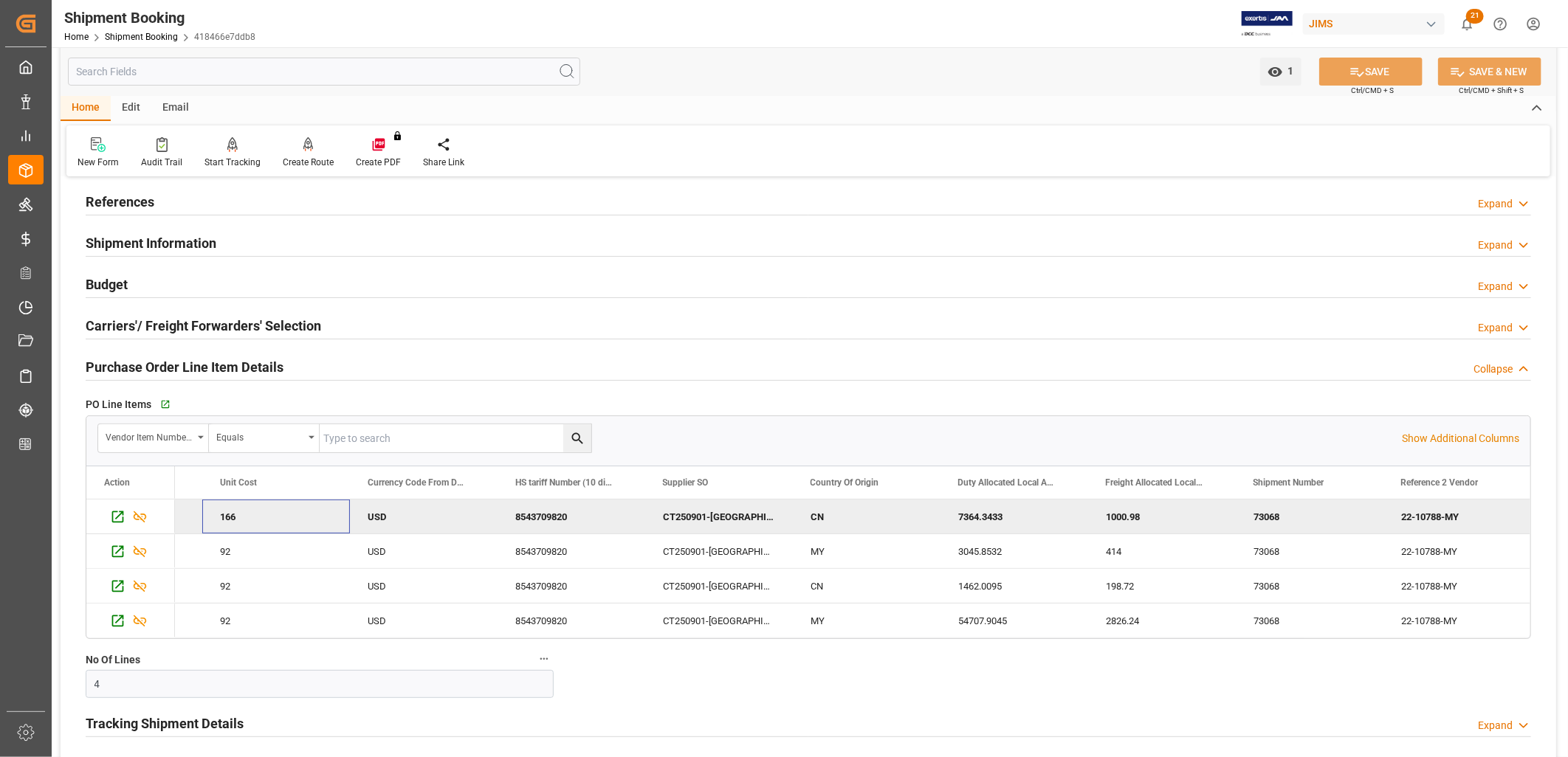
scroll to position [0, 0]
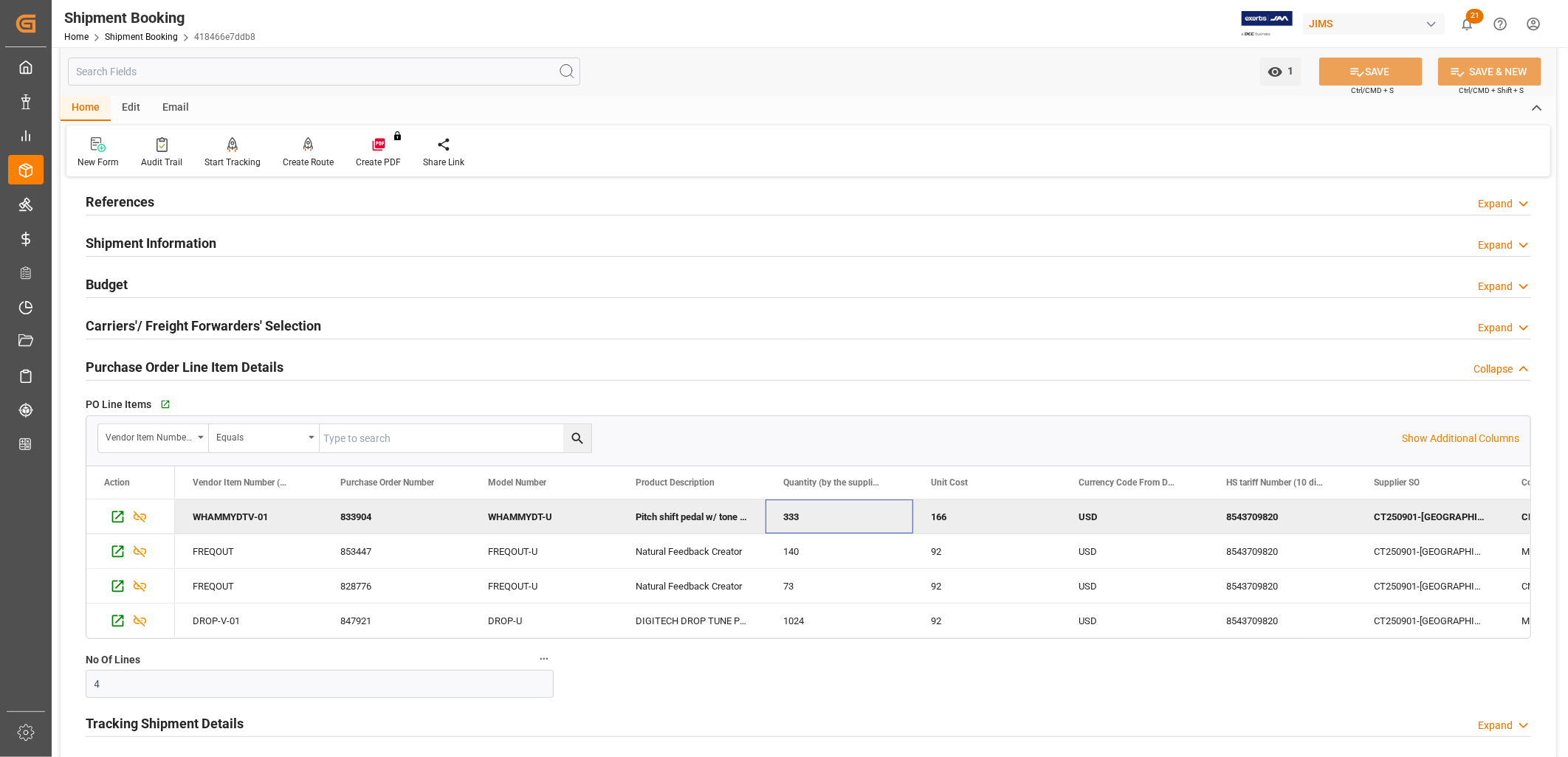
click at [874, 521] on div "333" at bounding box center [839, 516] width 148 height 34
click at [888, 481] on span at bounding box center [889, 483] width 14 height 14
click at [805, 512] on div "333" at bounding box center [839, 516] width 148 height 34
click at [796, 515] on div "333" at bounding box center [839, 516] width 148 height 34
click at [950, 514] on div "166" at bounding box center [987, 516] width 148 height 34
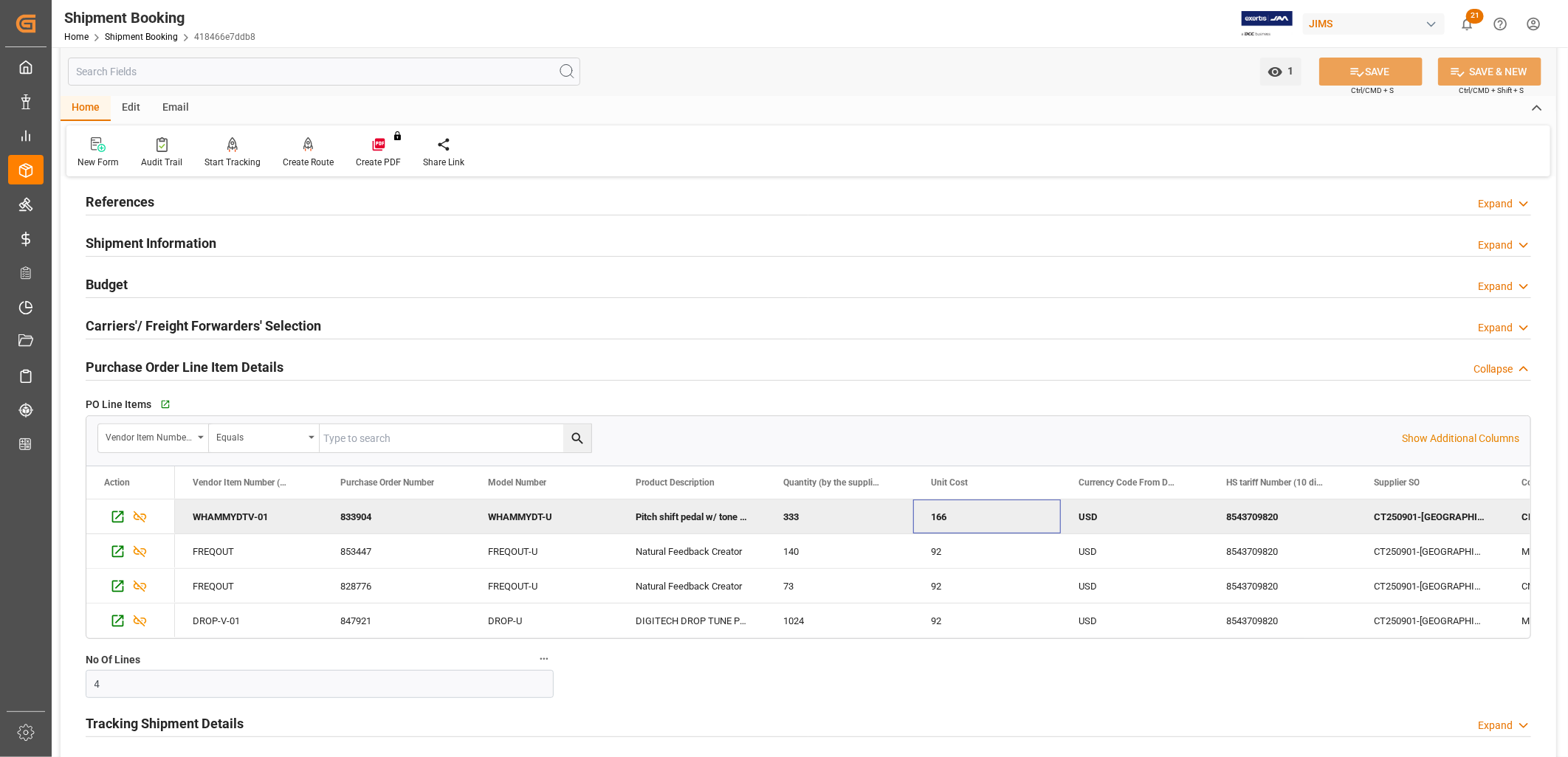
click at [848, 514] on div "333" at bounding box center [839, 516] width 148 height 34
click at [820, 513] on div "333" at bounding box center [839, 516] width 148 height 34
drag, startPoint x: 801, startPoint y: 515, endPoint x: 780, endPoint y: 511, distance: 21.4
click at [780, 511] on div "333" at bounding box center [839, 516] width 148 height 34
click at [820, 512] on div "333" at bounding box center [839, 516] width 148 height 34
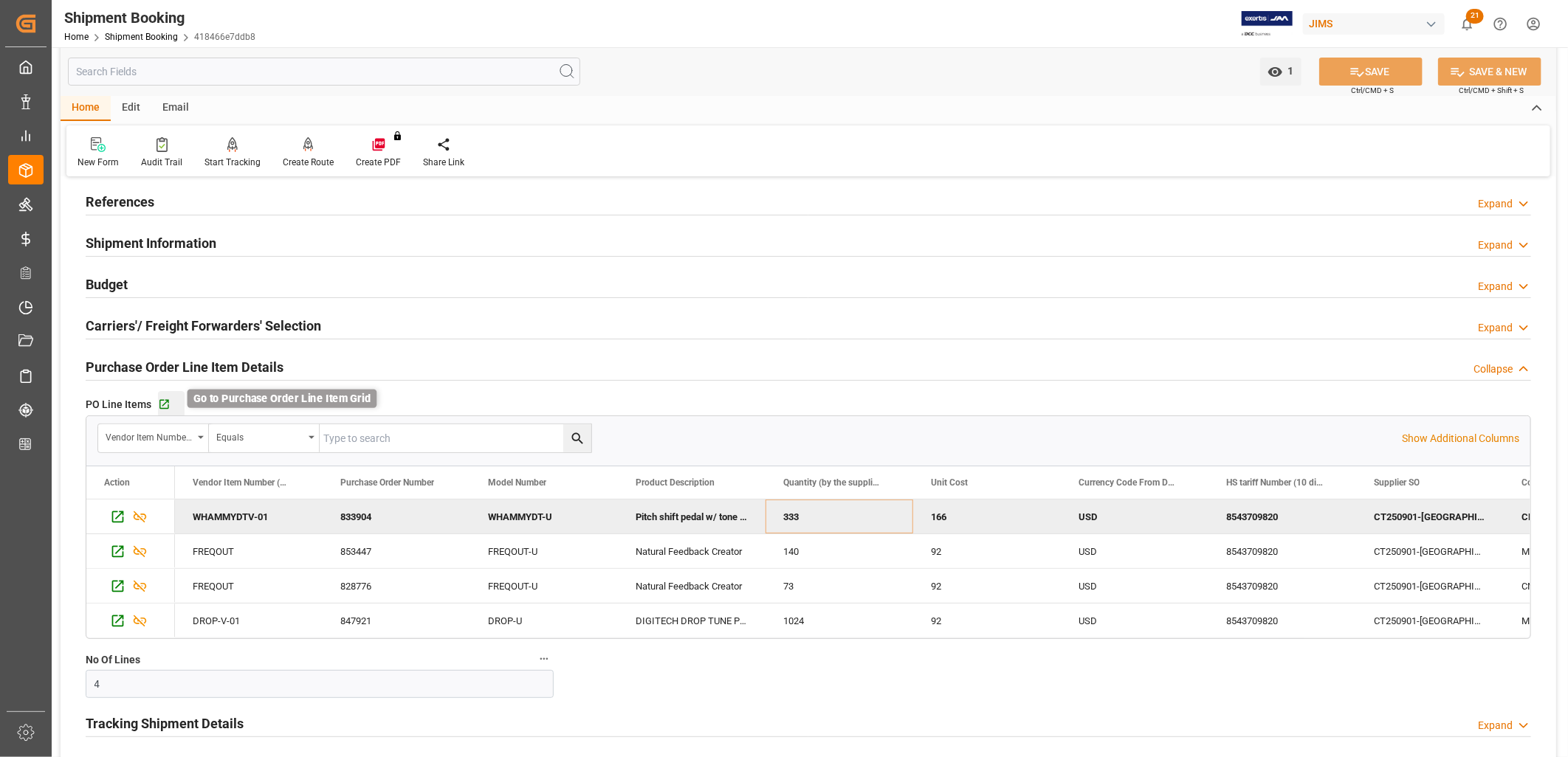
click at [164, 400] on icon "button" at bounding box center [164, 405] width 10 height 10
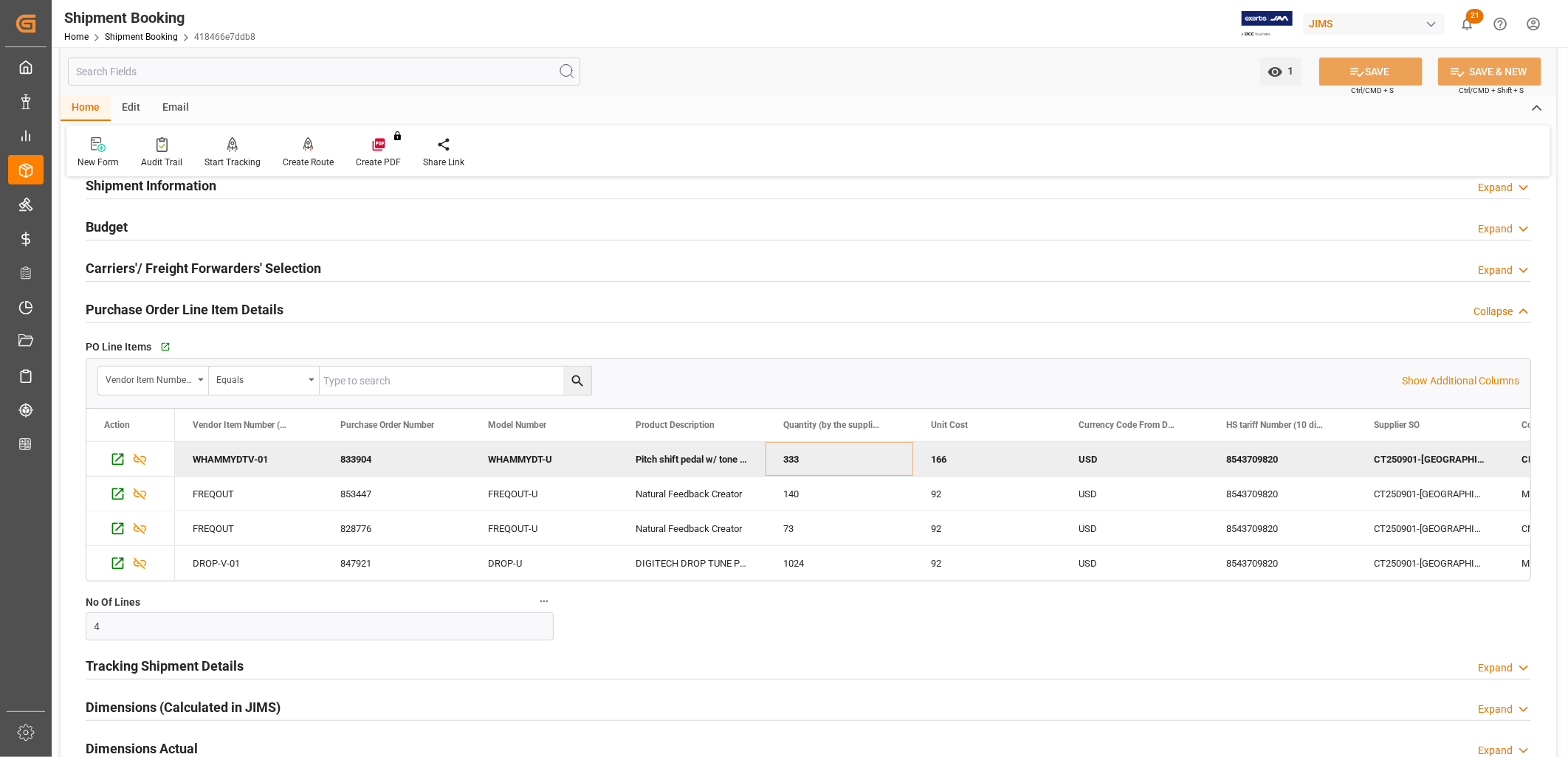
scroll to position [242, 0]
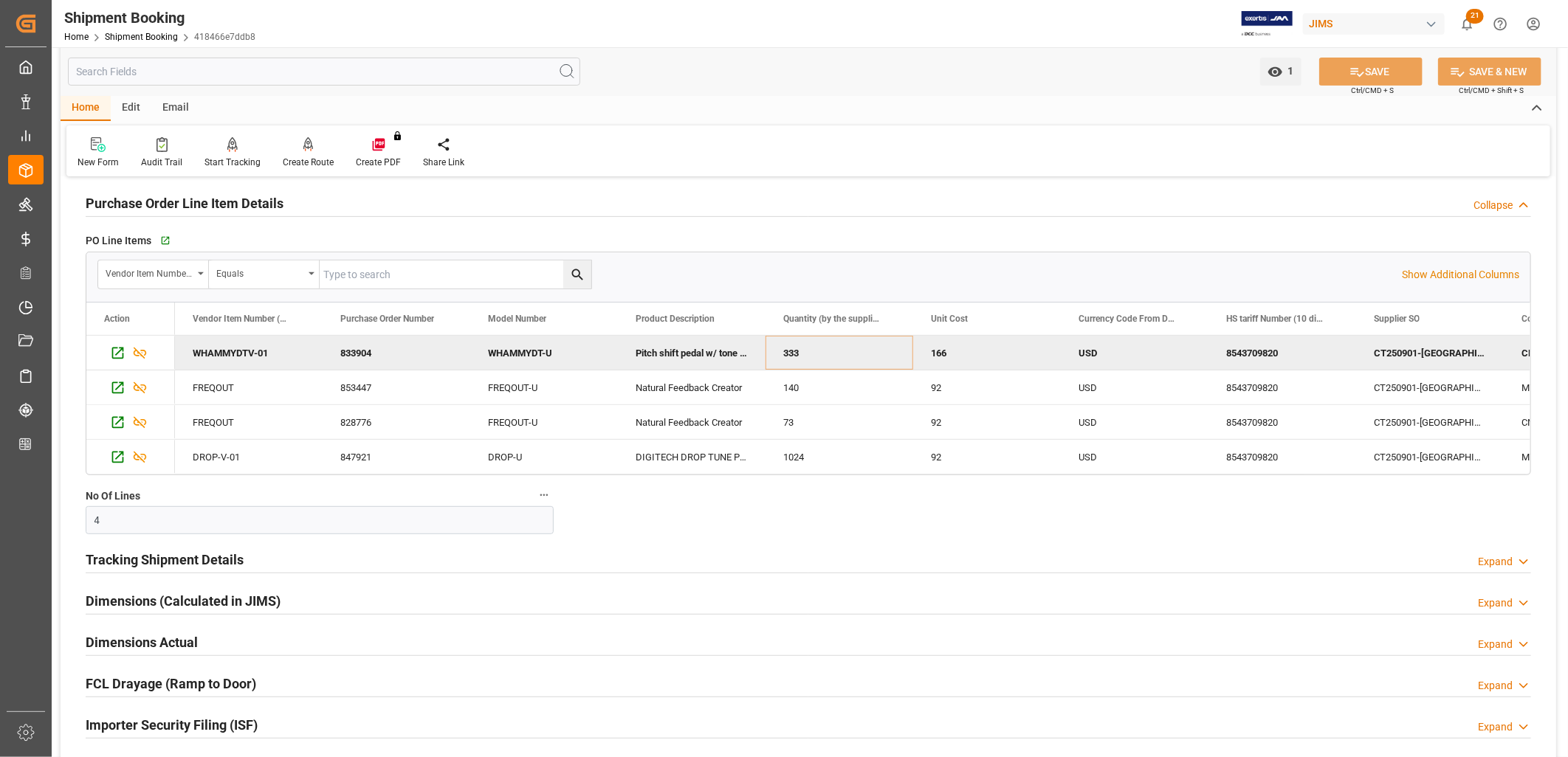
click at [697, 346] on div "Pitch shift pedal w/ tone mod" at bounding box center [692, 352] width 148 height 34
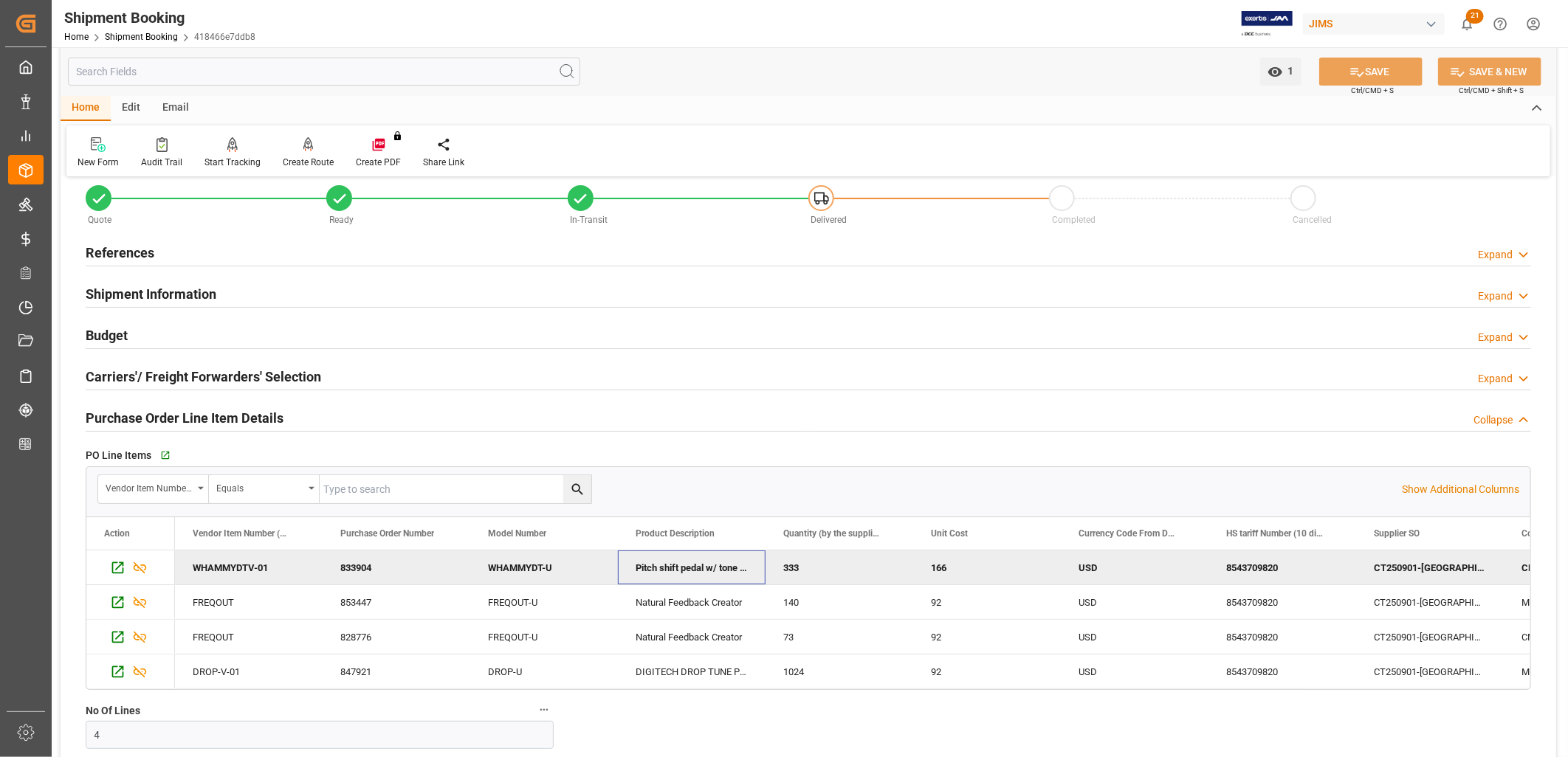
scroll to position [0, 0]
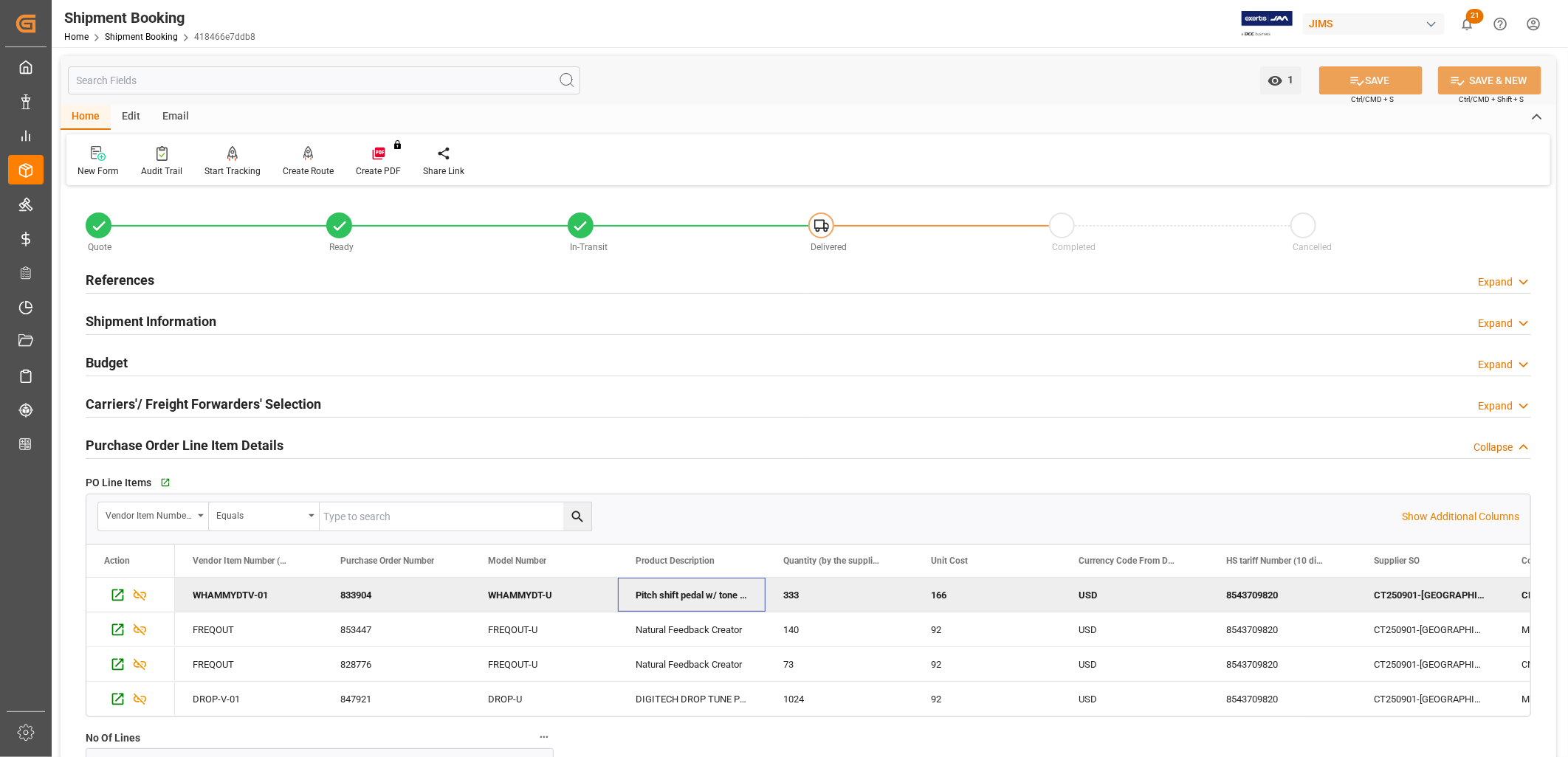
click at [116, 355] on h2 "Budget" at bounding box center [106, 362] width 42 height 19
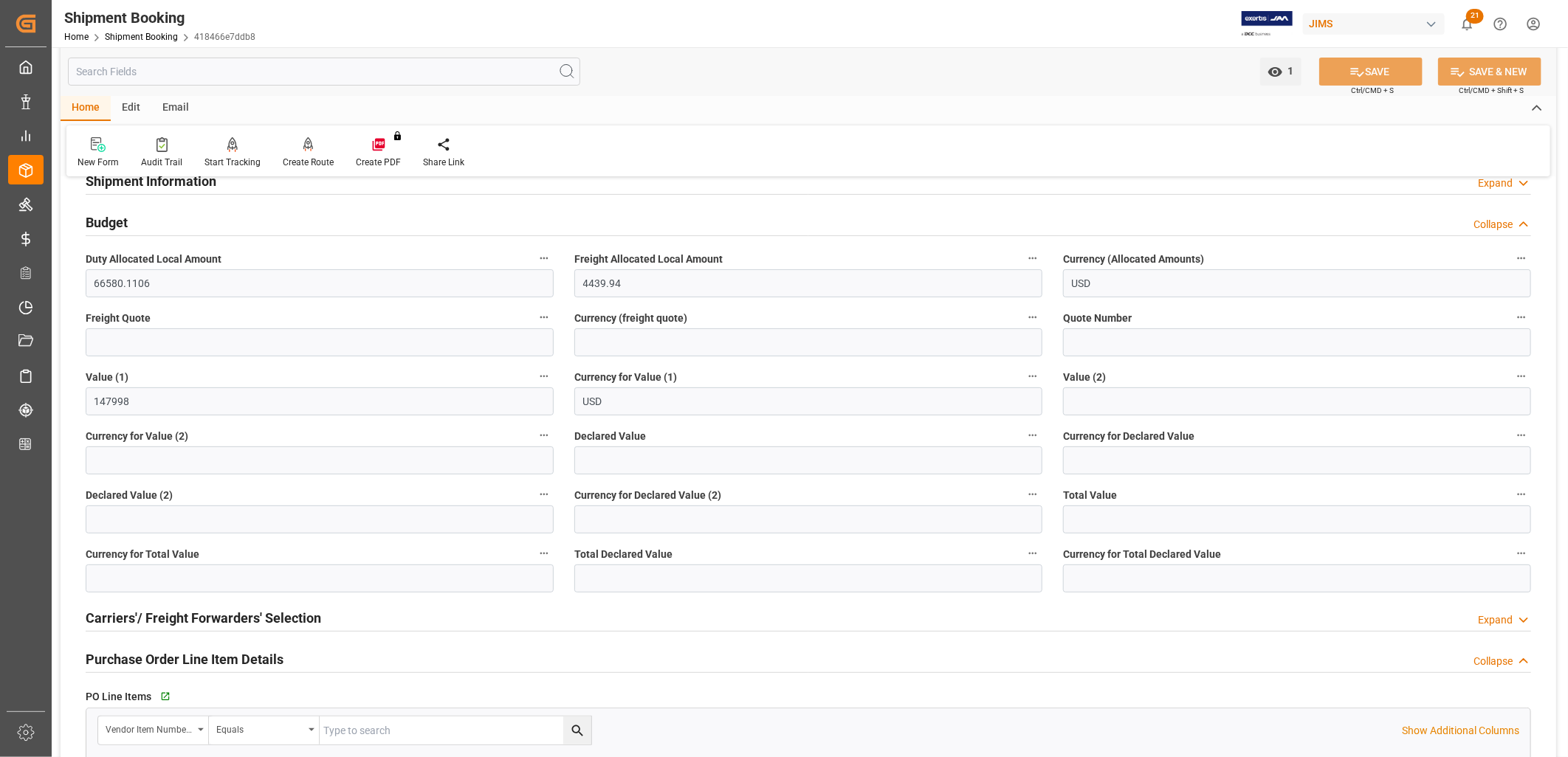
scroll to position [163, 0]
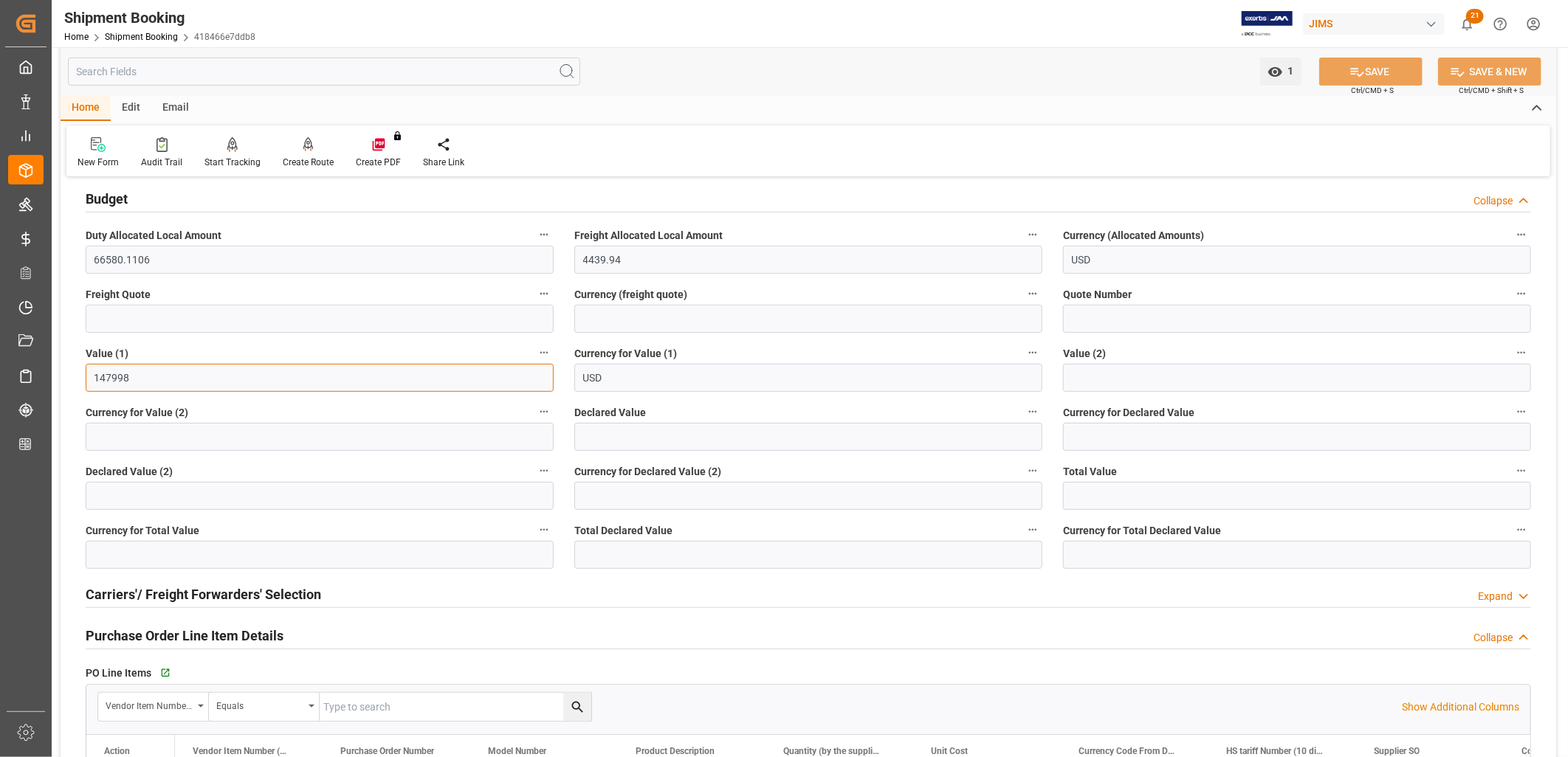
click at [131, 372] on input "147998" at bounding box center [319, 378] width 468 height 28
drag, startPoint x: 131, startPoint y: 372, endPoint x: 84, endPoint y: 383, distance: 48.3
click at [84, 383] on div "Value (1) 147998" at bounding box center [319, 367] width 489 height 59
type input "147907."
click at [1373, 63] on button "SAVE" at bounding box center [1370, 71] width 103 height 28
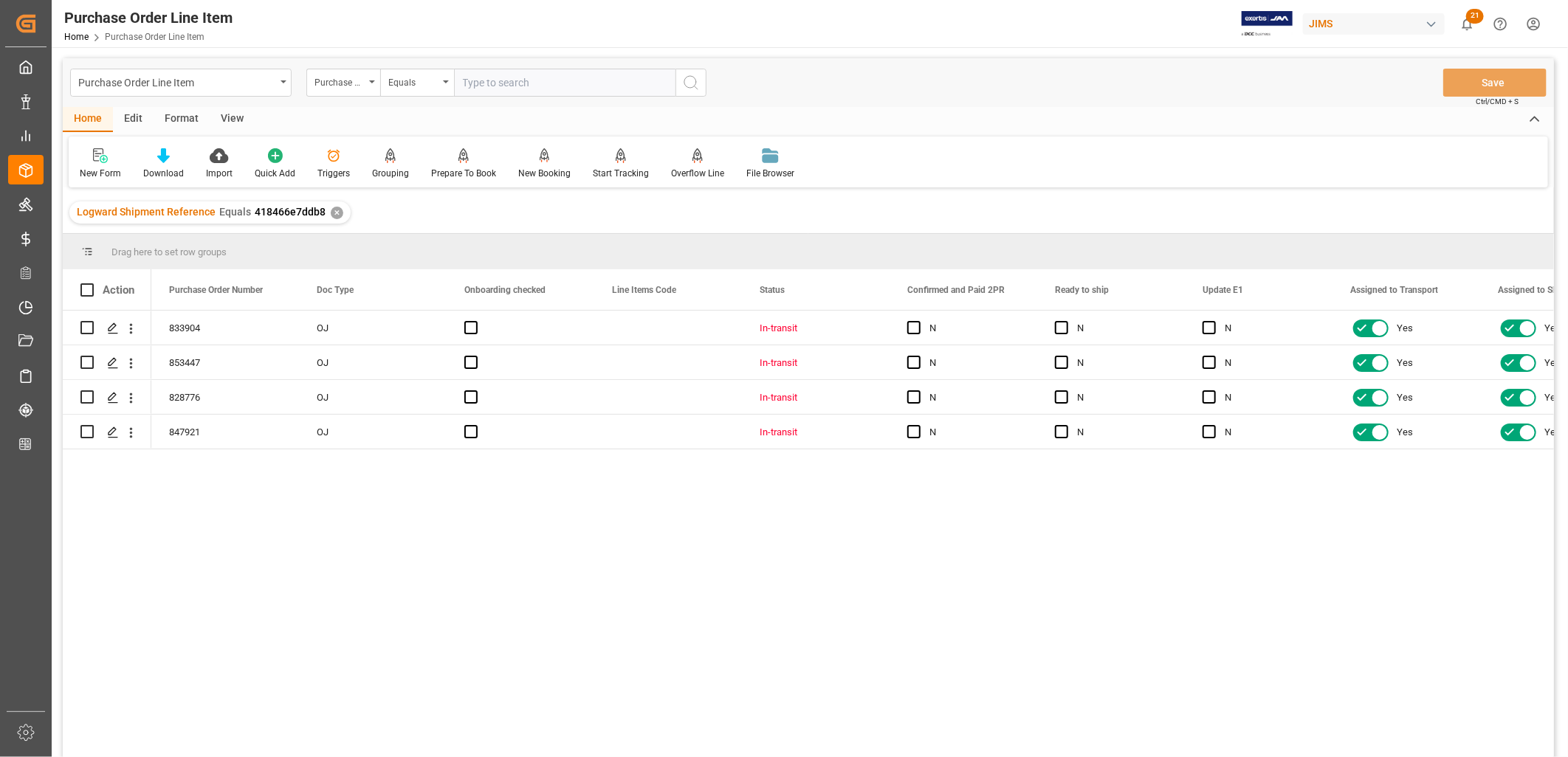
click at [235, 114] on div "View" at bounding box center [232, 120] width 45 height 25
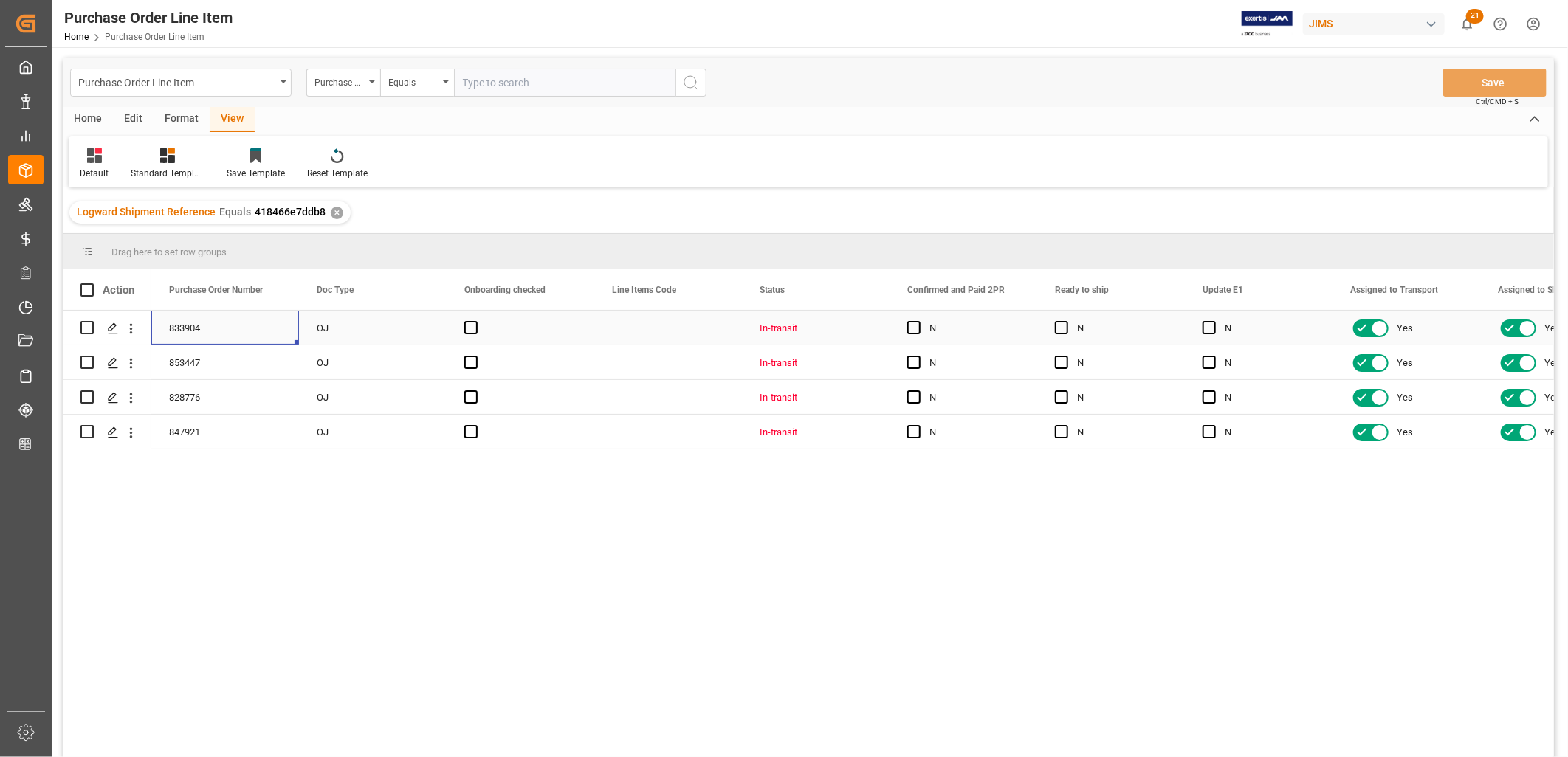
click at [212, 328] on div "833904" at bounding box center [225, 327] width 148 height 34
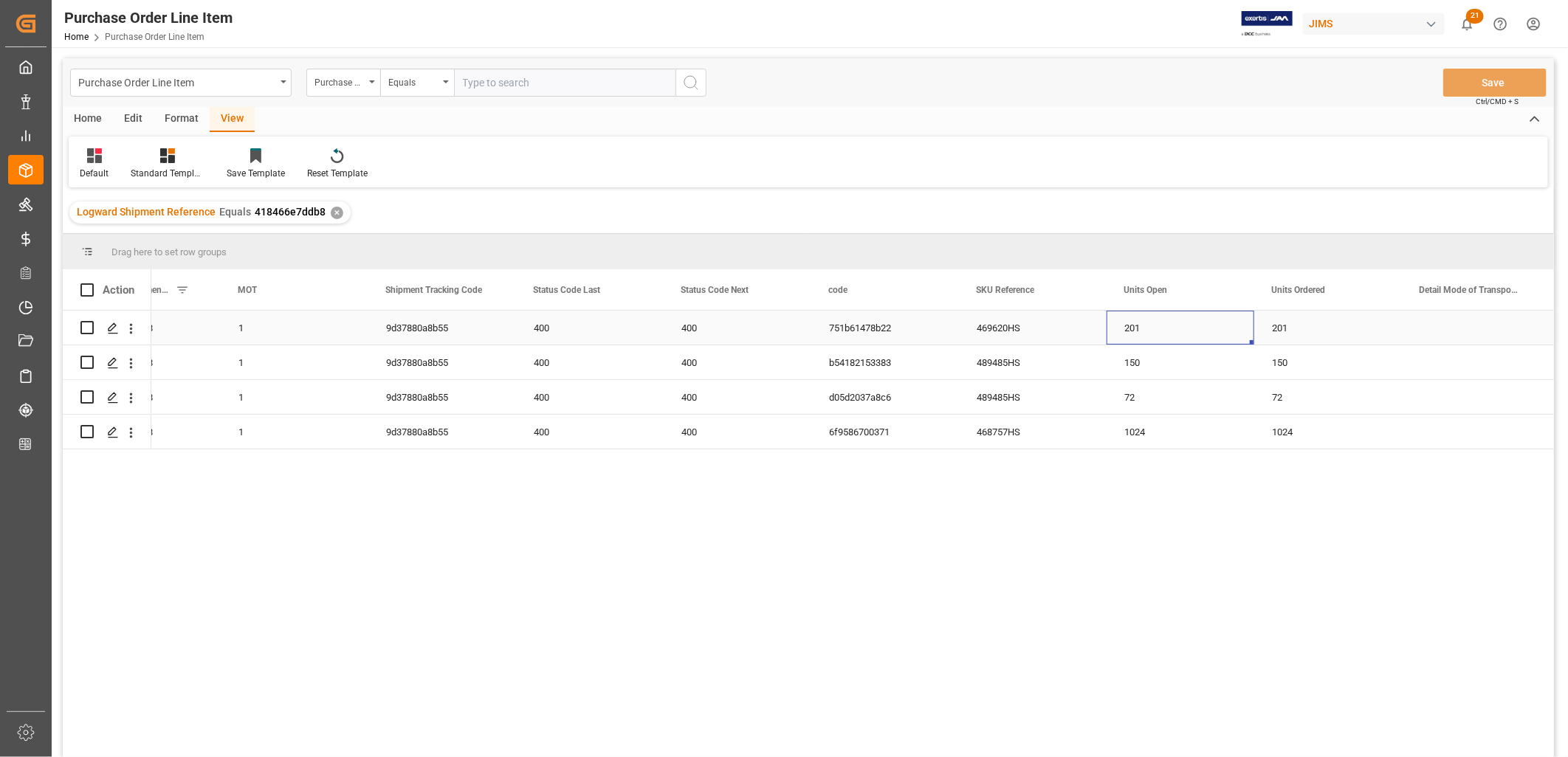
click at [1163, 325] on div "201" at bounding box center [1181, 327] width 148 height 34
drag, startPoint x: 1156, startPoint y: 332, endPoint x: 1119, endPoint y: 331, distance: 37.0
click at [1119, 331] on input "201" at bounding box center [1180, 336] width 124 height 28
type input "200"
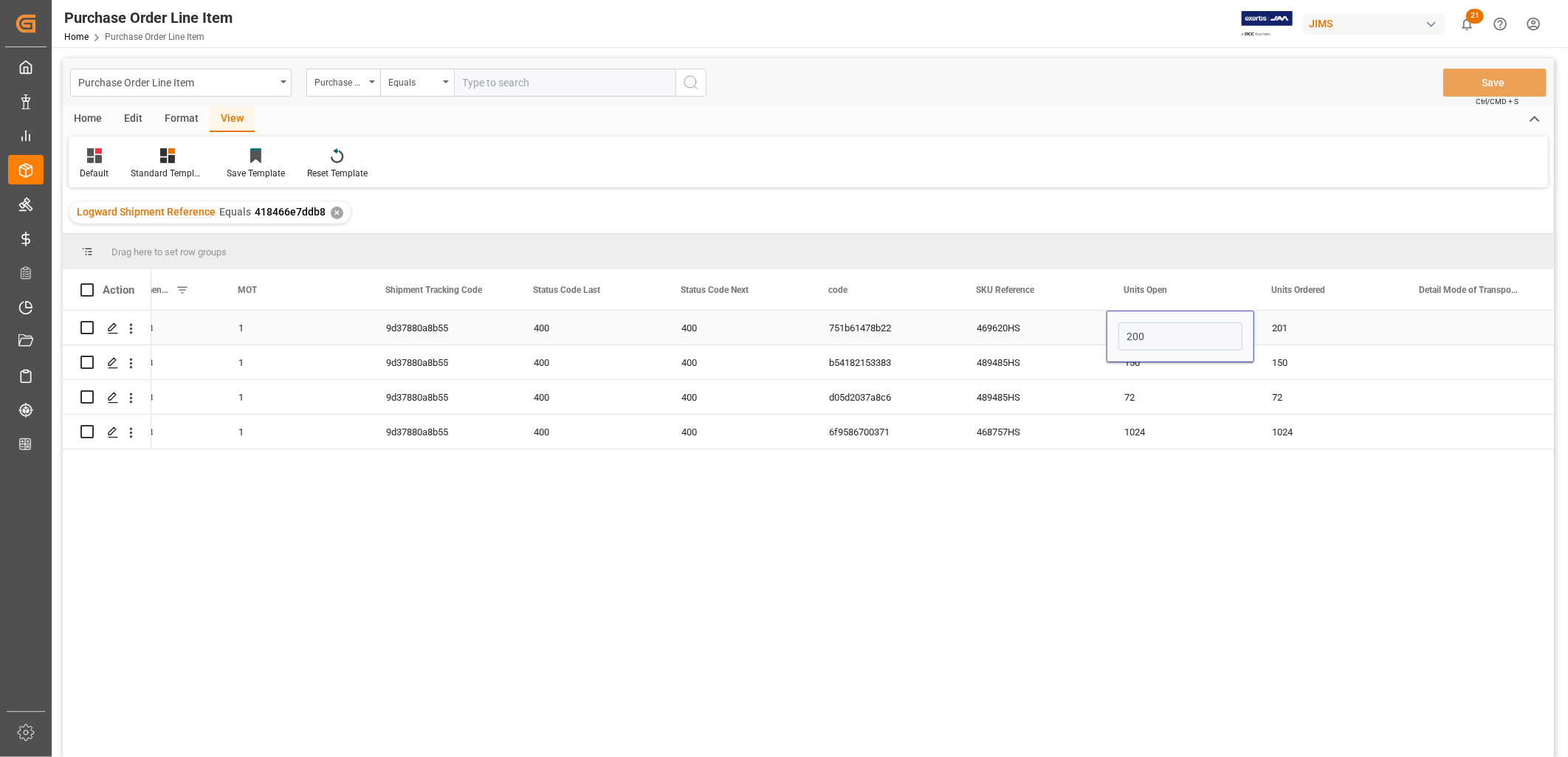
click at [1303, 332] on div "201" at bounding box center [1328, 327] width 148 height 34
click at [1292, 326] on div "201" at bounding box center [1328, 327] width 148 height 34
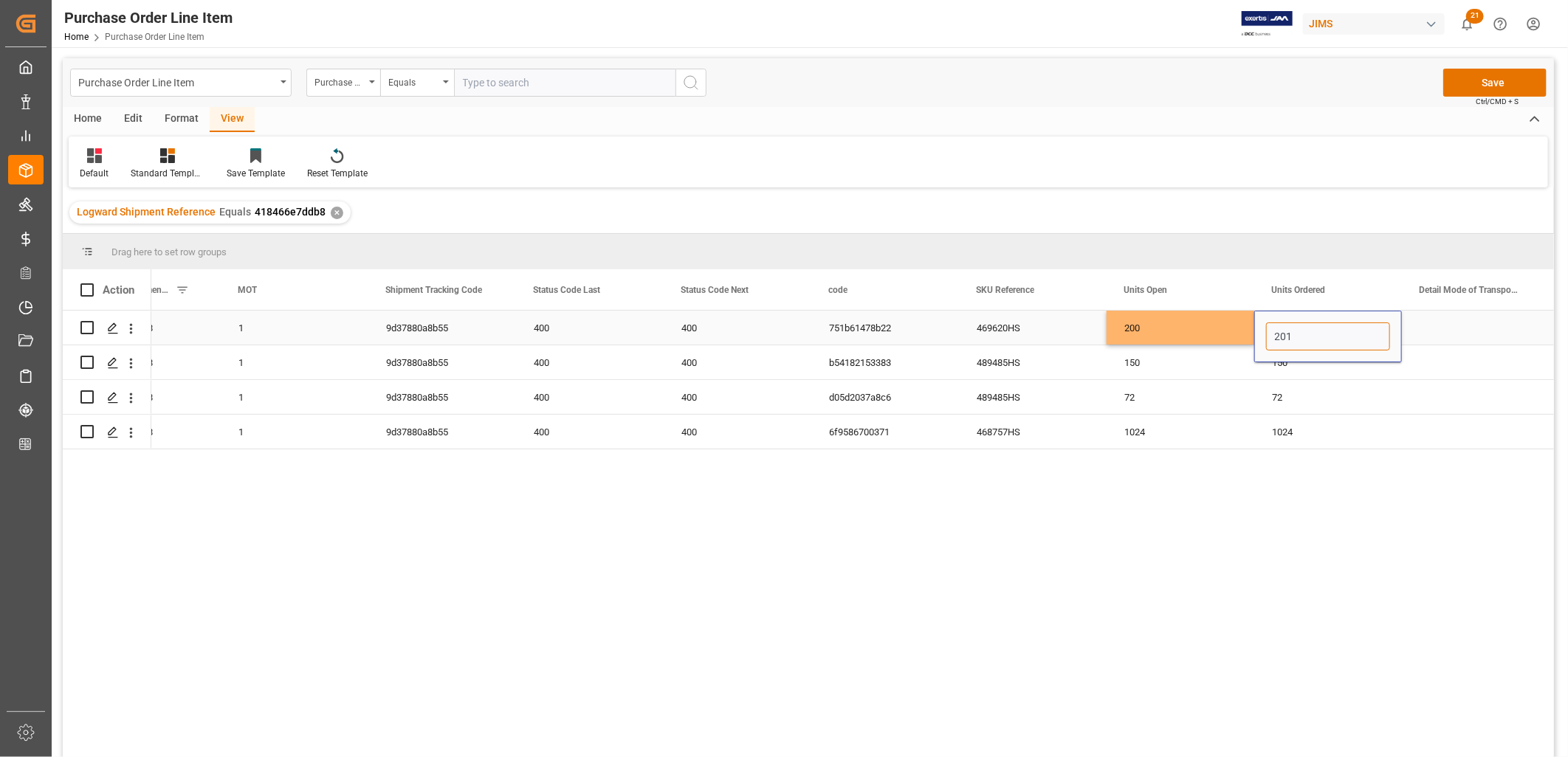
drag, startPoint x: 1299, startPoint y: 331, endPoint x: 1262, endPoint y: 336, distance: 37.3
click at [1262, 336] on div "201" at bounding box center [1328, 336] width 148 height 52
type input "200"
click at [1349, 387] on div "72" at bounding box center [1328, 397] width 148 height 34
click at [1509, 77] on button "Save" at bounding box center [1495, 83] width 103 height 28
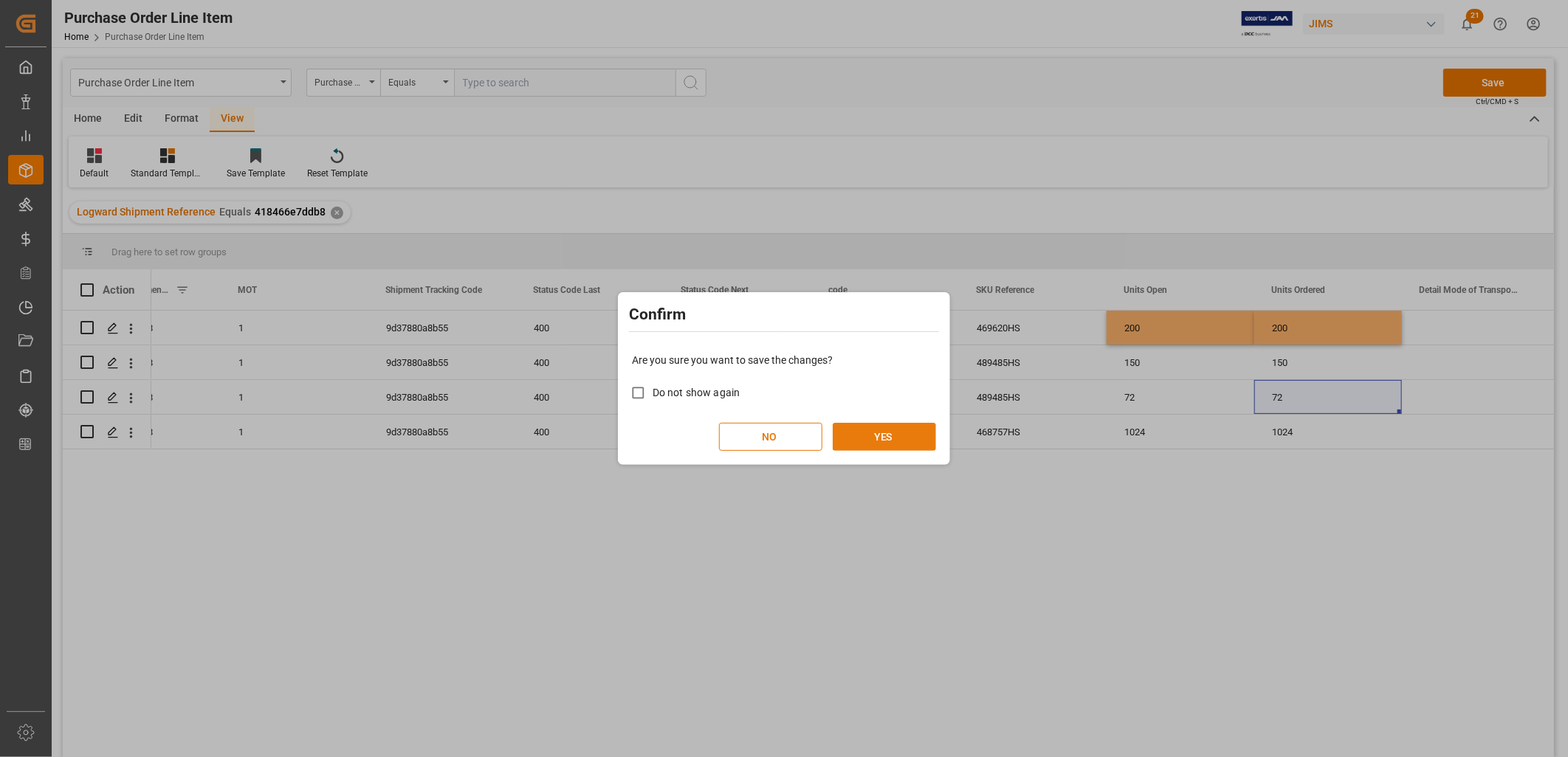
click at [881, 433] on button "YES" at bounding box center [884, 437] width 103 height 28
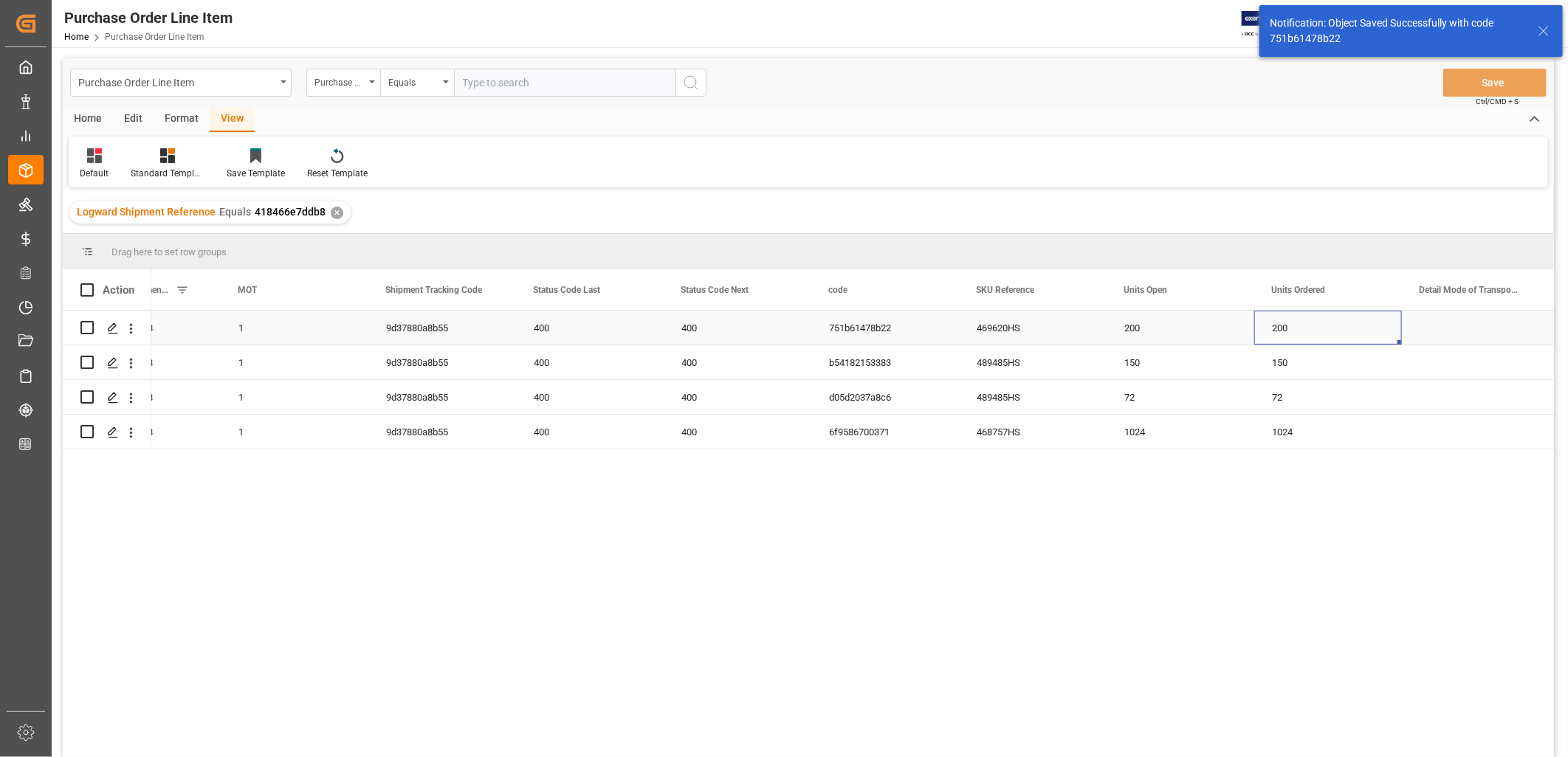
click at [1310, 325] on div "200" at bounding box center [1328, 327] width 148 height 34
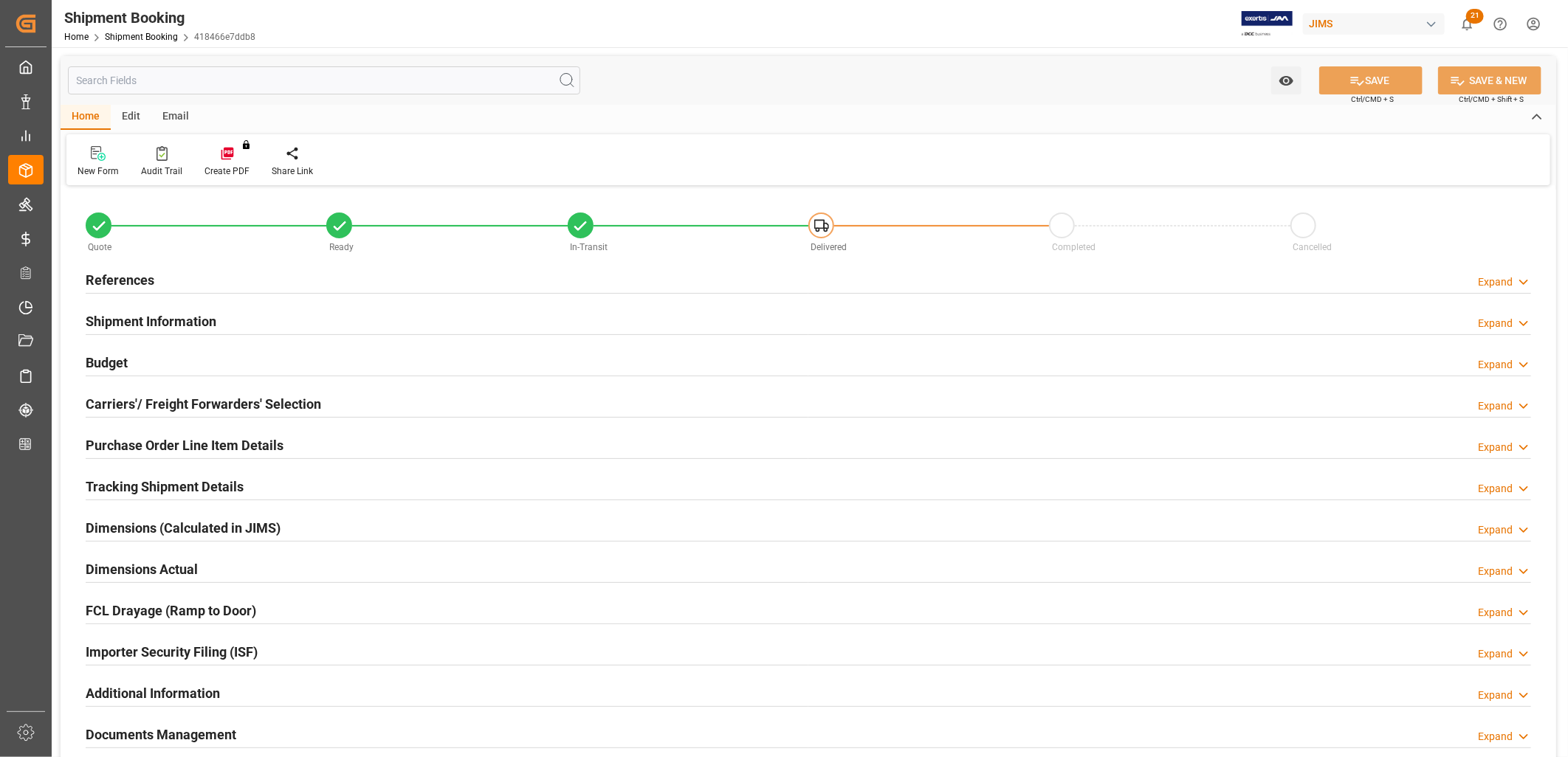
type input "66543.472"
type input "4434.96"
click at [106, 359] on h2 "Budget" at bounding box center [106, 362] width 42 height 19
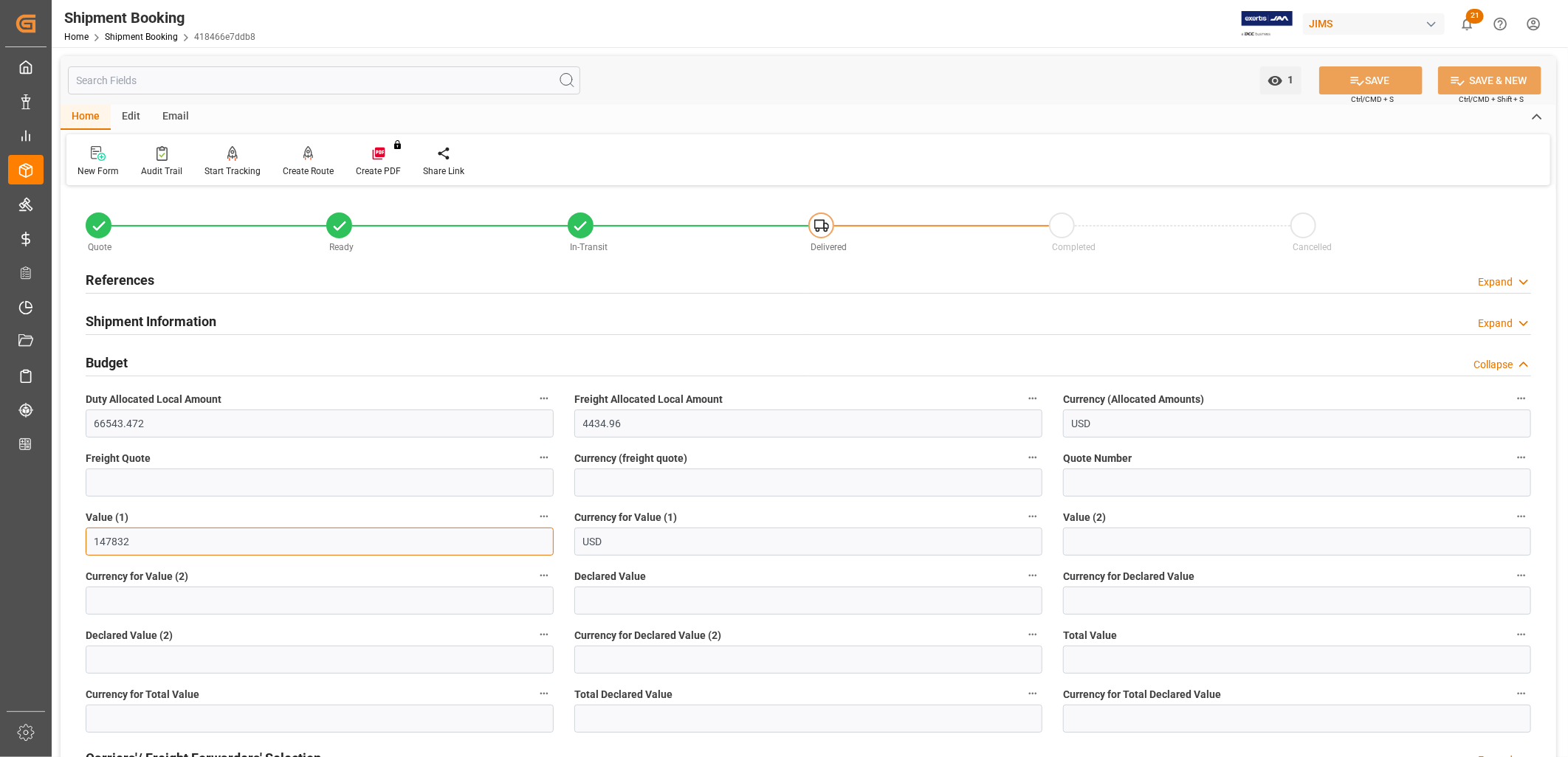
click at [158, 533] on input "147832" at bounding box center [319, 541] width 468 height 28
drag, startPoint x: 144, startPoint y: 537, endPoint x: 72, endPoint y: 520, distance: 74.0
click at [74, 520] on div "Quote Ready In-Transit Delivered Completed Cancelled References Expand JAM Refe…" at bounding box center [808, 677] width 1495 height 976
click at [122, 275] on h2 "References" at bounding box center [120, 280] width 69 height 19
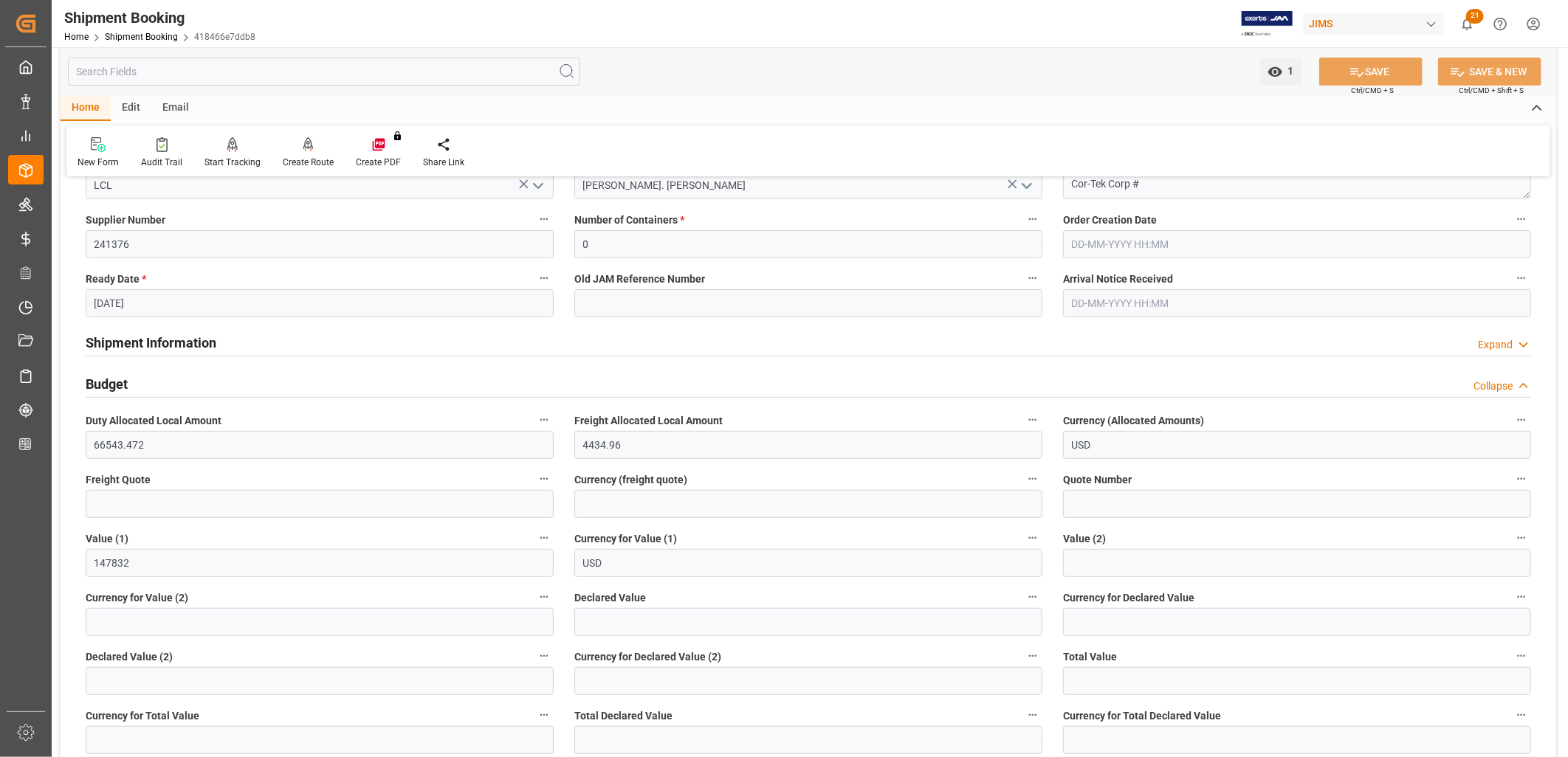
scroll to position [328, 0]
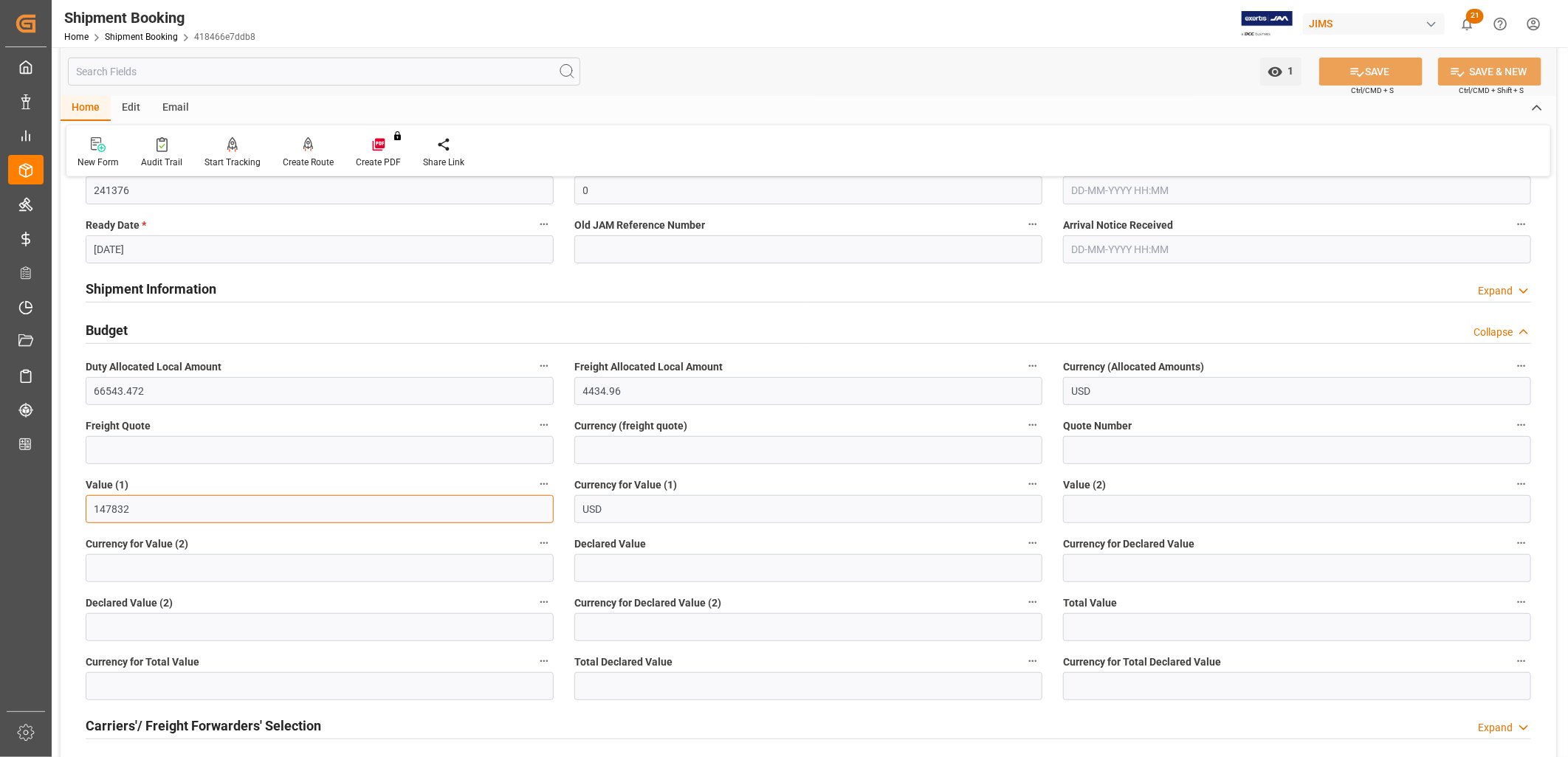
click at [138, 512] on input "147832" at bounding box center [319, 509] width 468 height 28
drag, startPoint x: 138, startPoint y: 512, endPoint x: 87, endPoint y: 505, distance: 51.5
click at [87, 505] on input "147832" at bounding box center [319, 509] width 468 height 28
type input "147907.00"
click at [1380, 71] on button "SAVE" at bounding box center [1370, 71] width 103 height 28
